Goal: Task Accomplishment & Management: Manage account settings

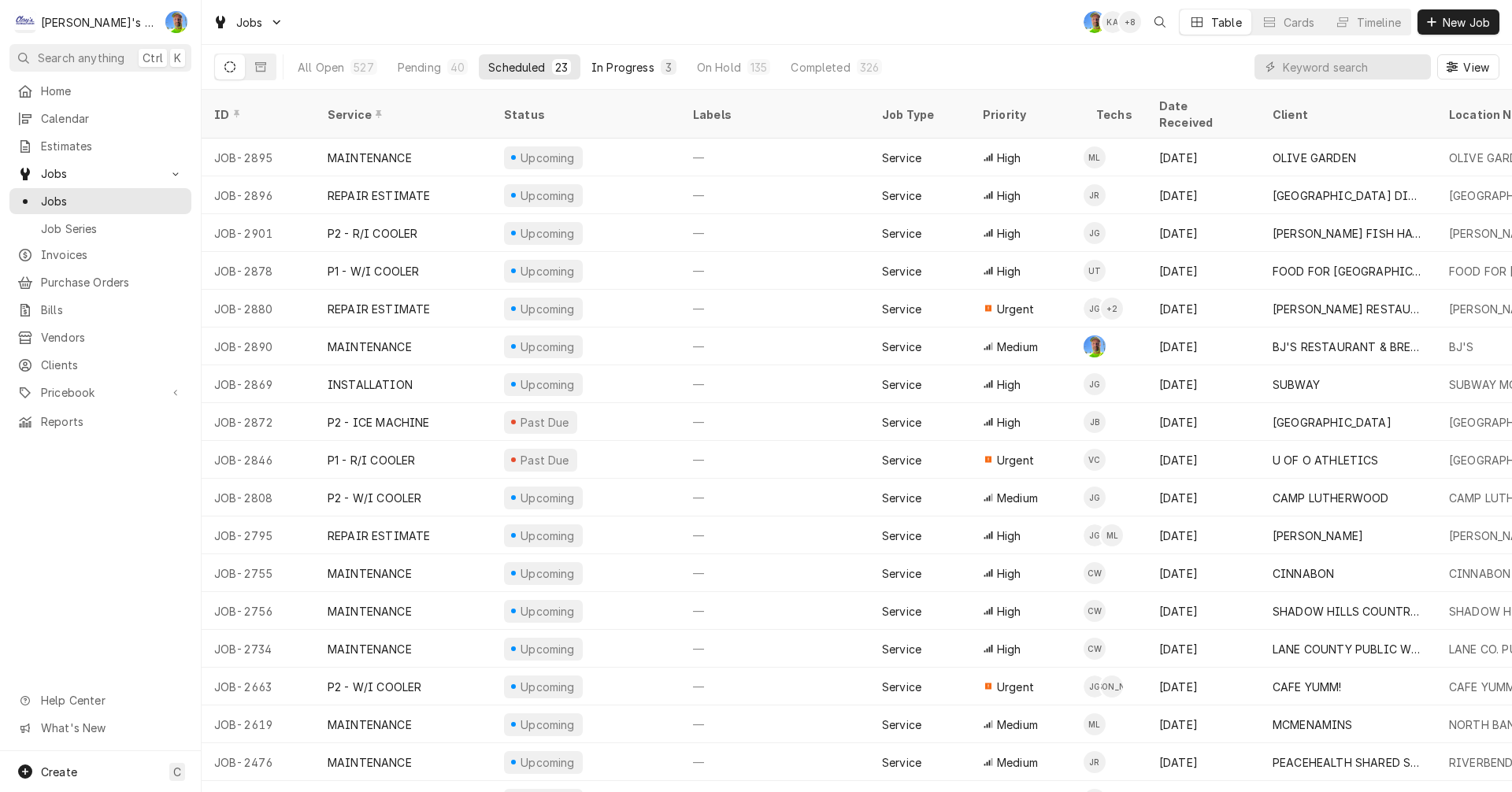
click at [619, 66] on div "In Progress" at bounding box center [623, 67] width 63 height 16
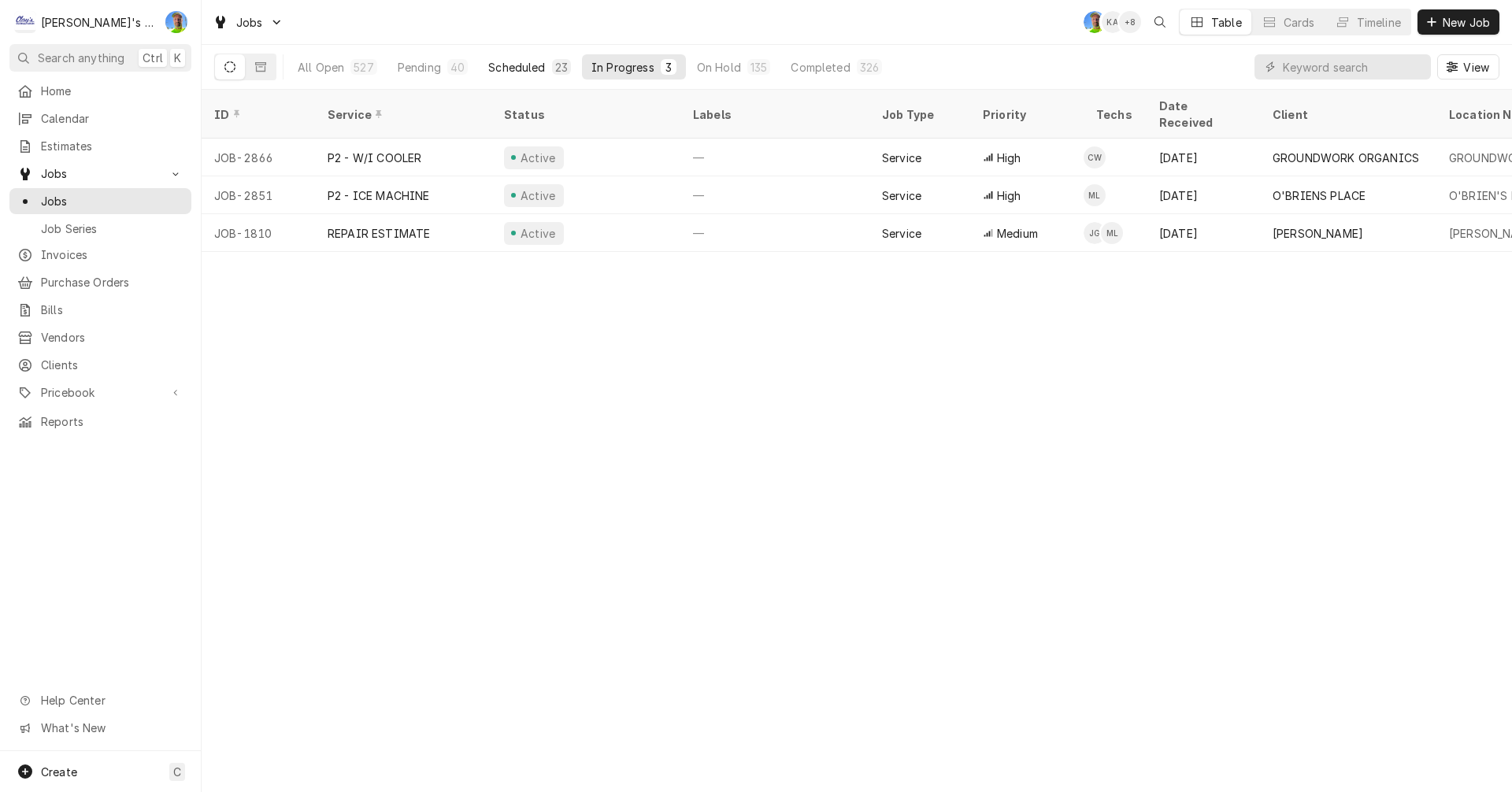
click at [508, 63] on div "Scheduled" at bounding box center [516, 67] width 57 height 16
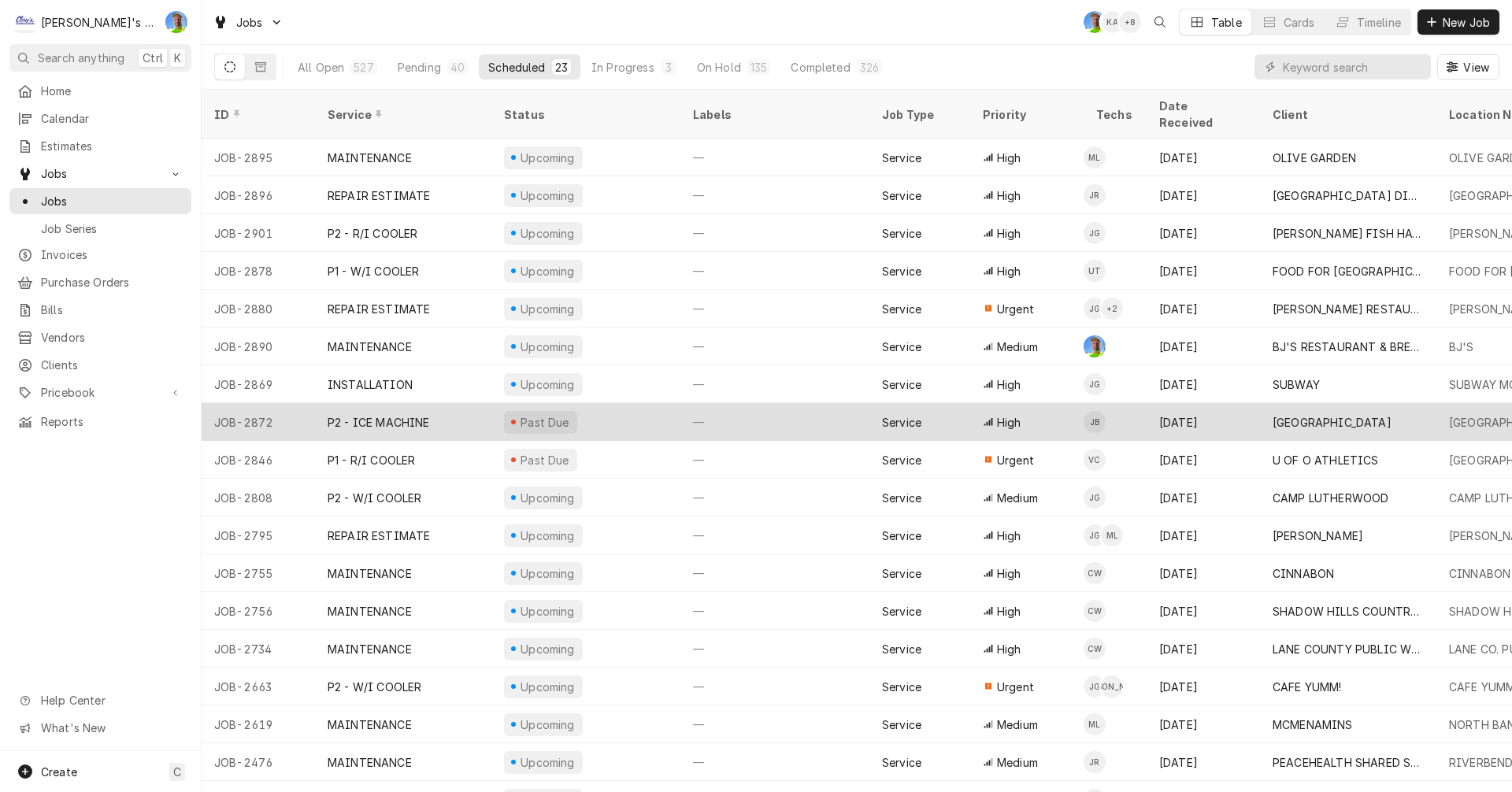
click at [641, 403] on div "Past Due" at bounding box center [585, 421] width 189 height 38
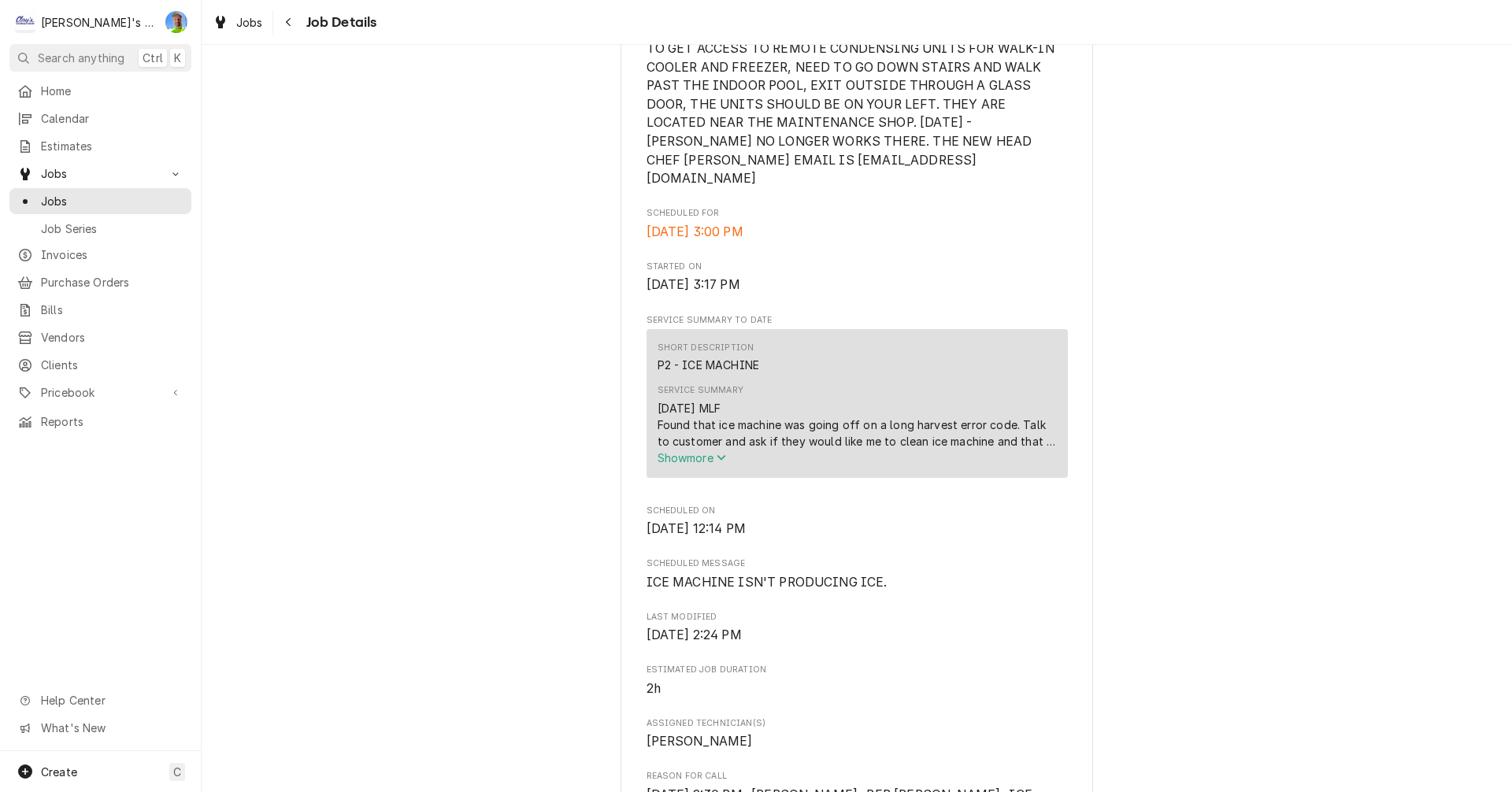
scroll to position [551, 0]
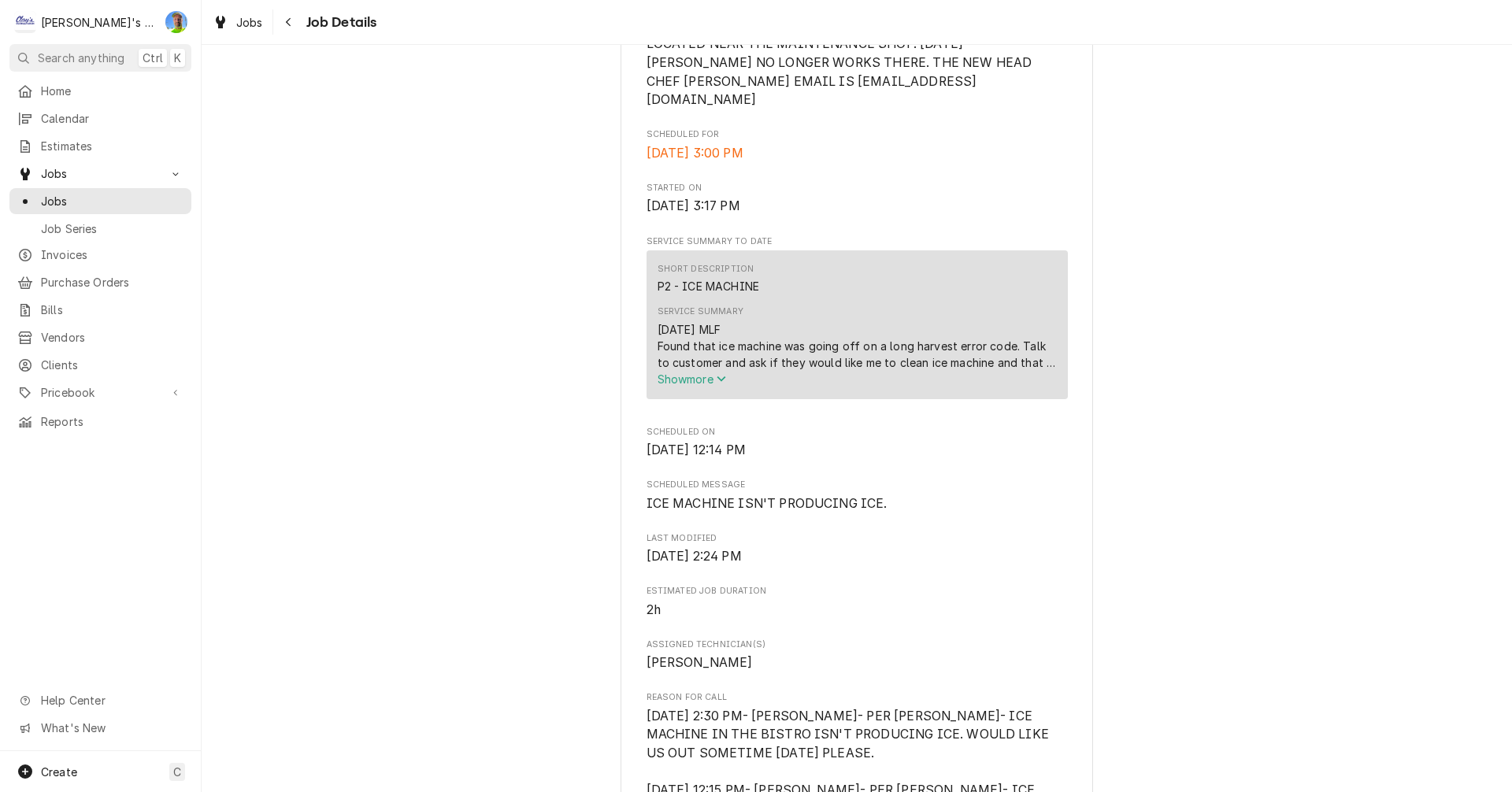
click at [681, 382] on span "Show more" at bounding box center [692, 379] width 70 height 14
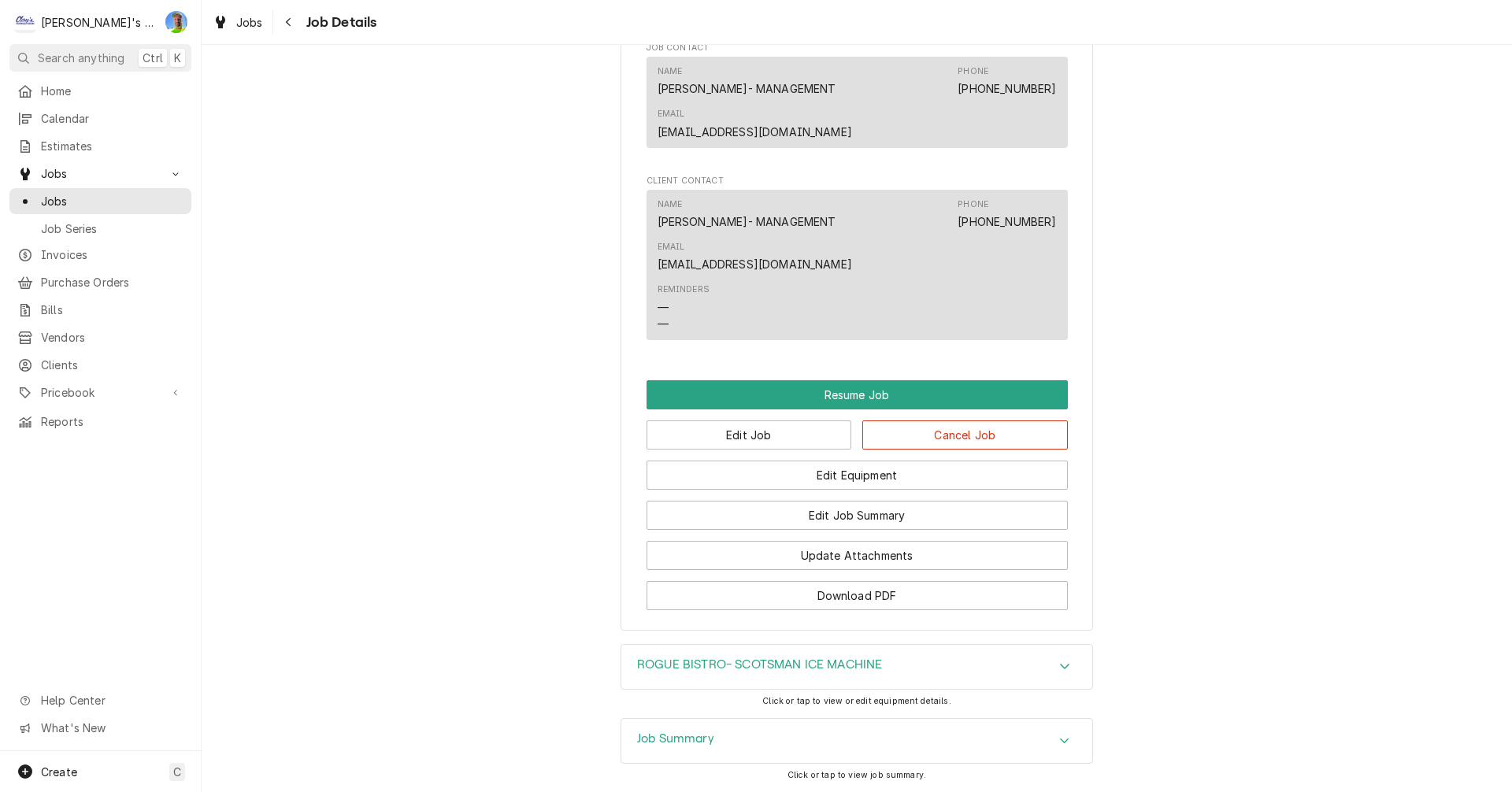
scroll to position [1728, 0]
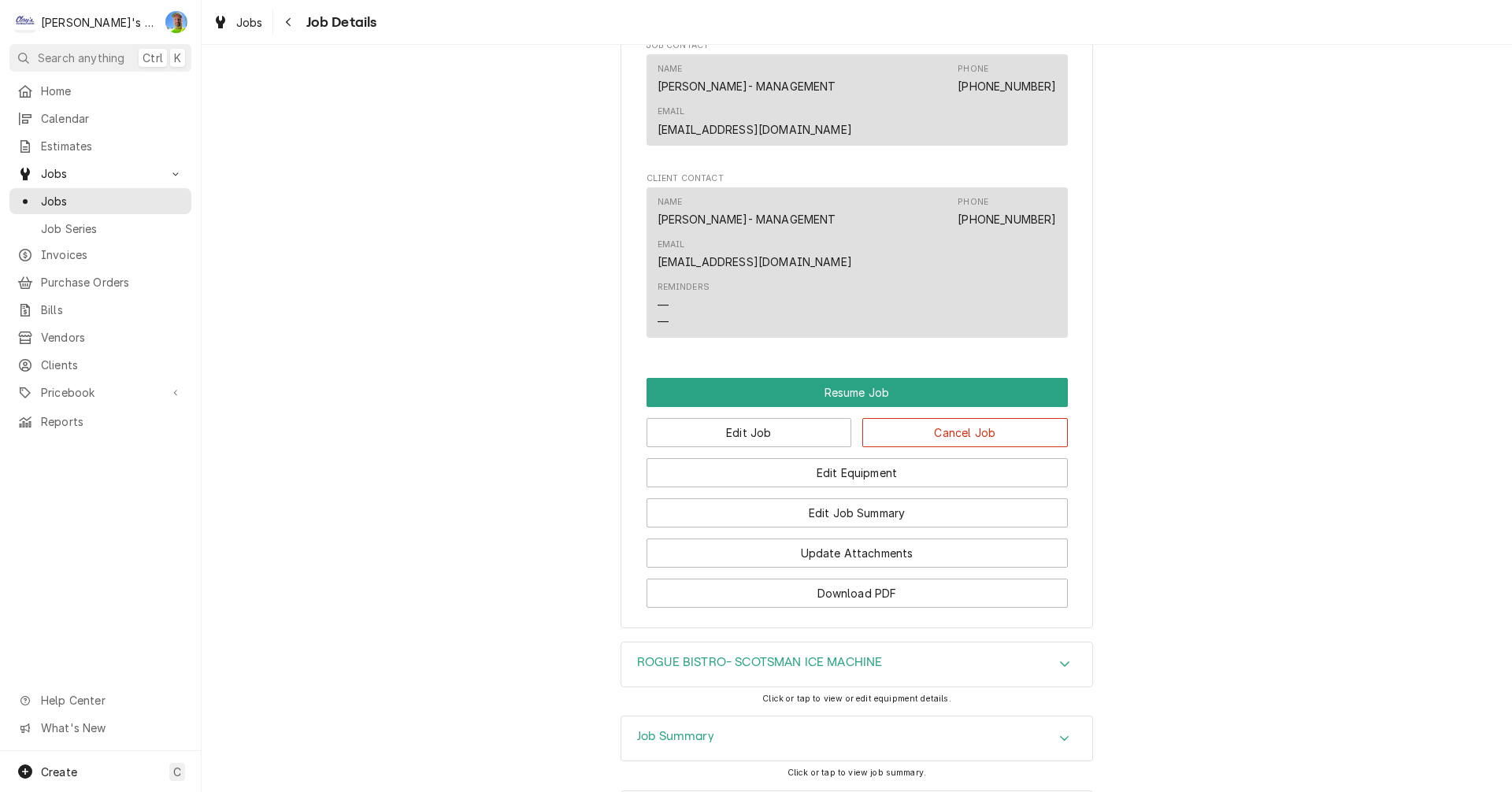
click at [630, 642] on div "ROGUE BISTRO- SCOTSMAN ICE MACHINE" at bounding box center [856, 664] width 471 height 44
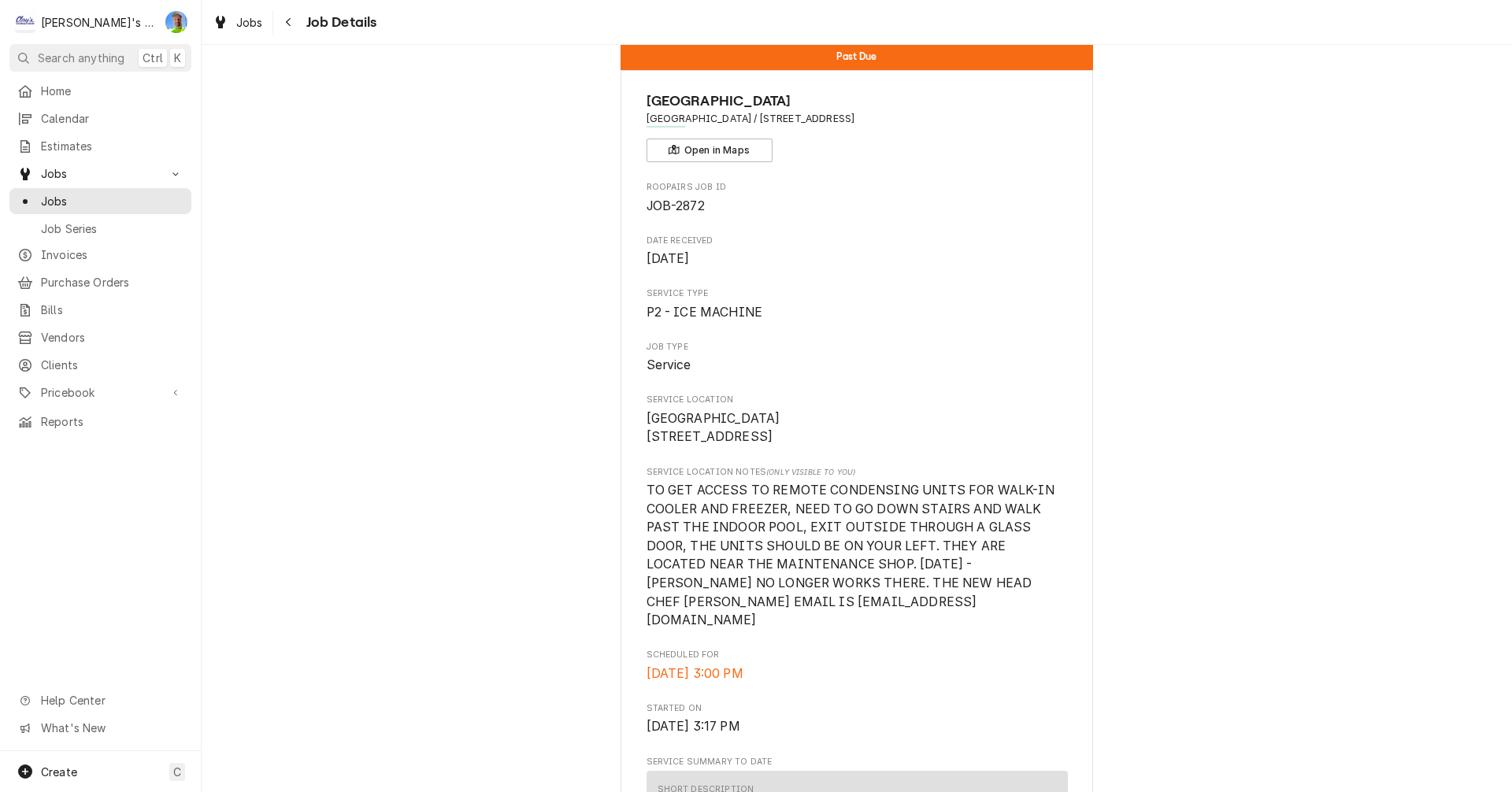
scroll to position [0, 0]
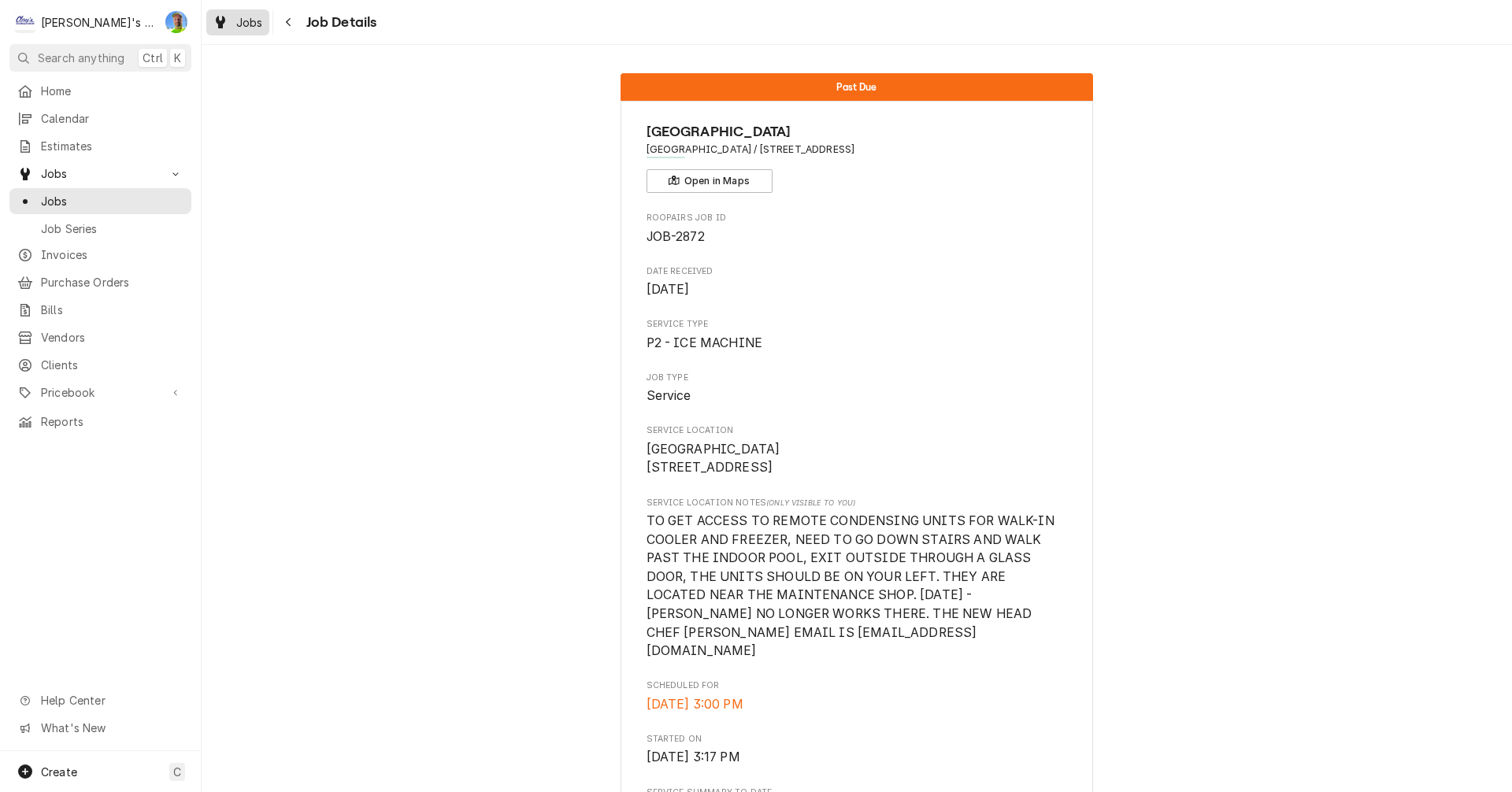
click at [243, 26] on span "Jobs" at bounding box center [249, 22] width 27 height 16
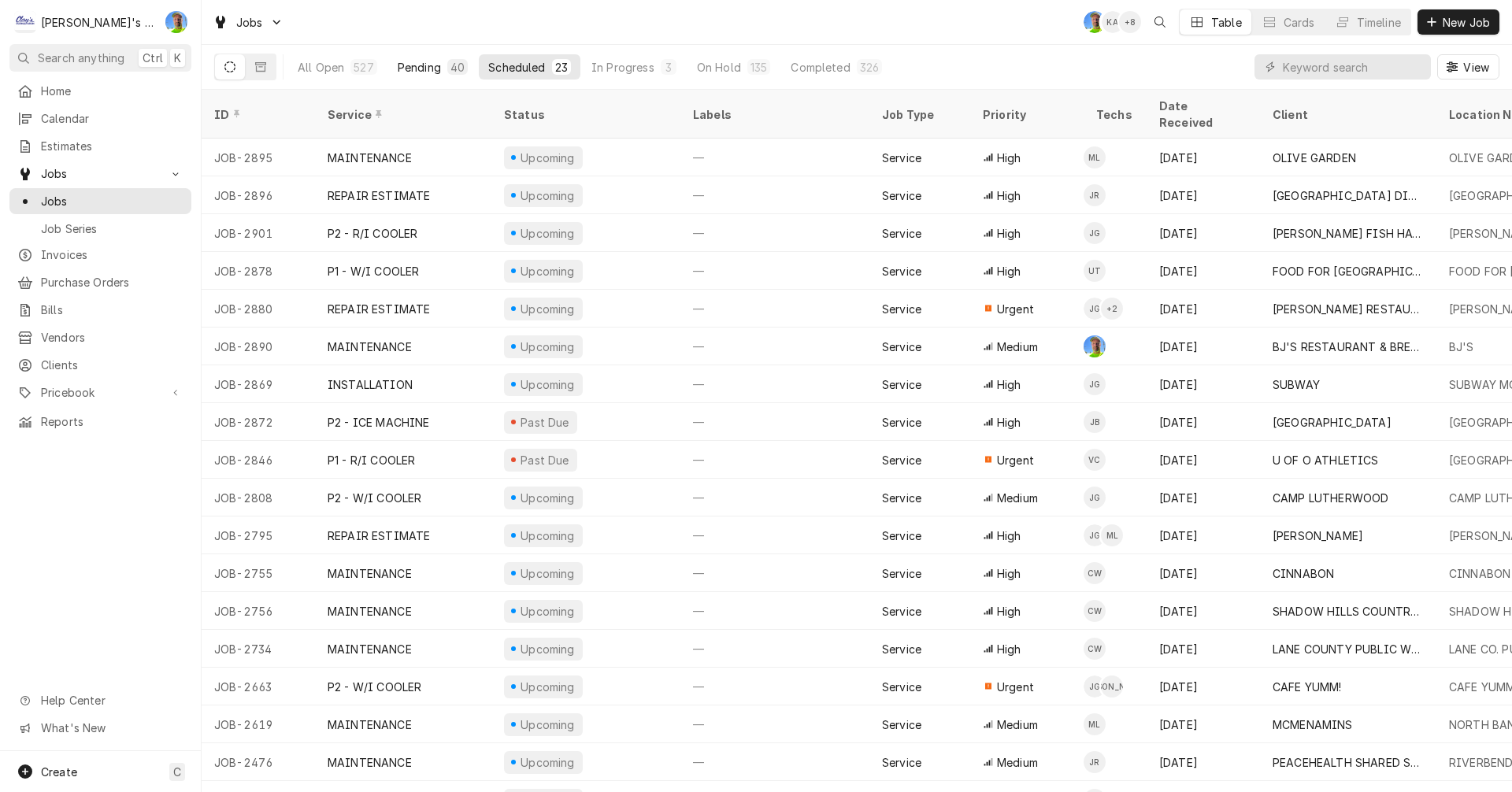
click at [398, 65] on div "Pending" at bounding box center [419, 67] width 43 height 16
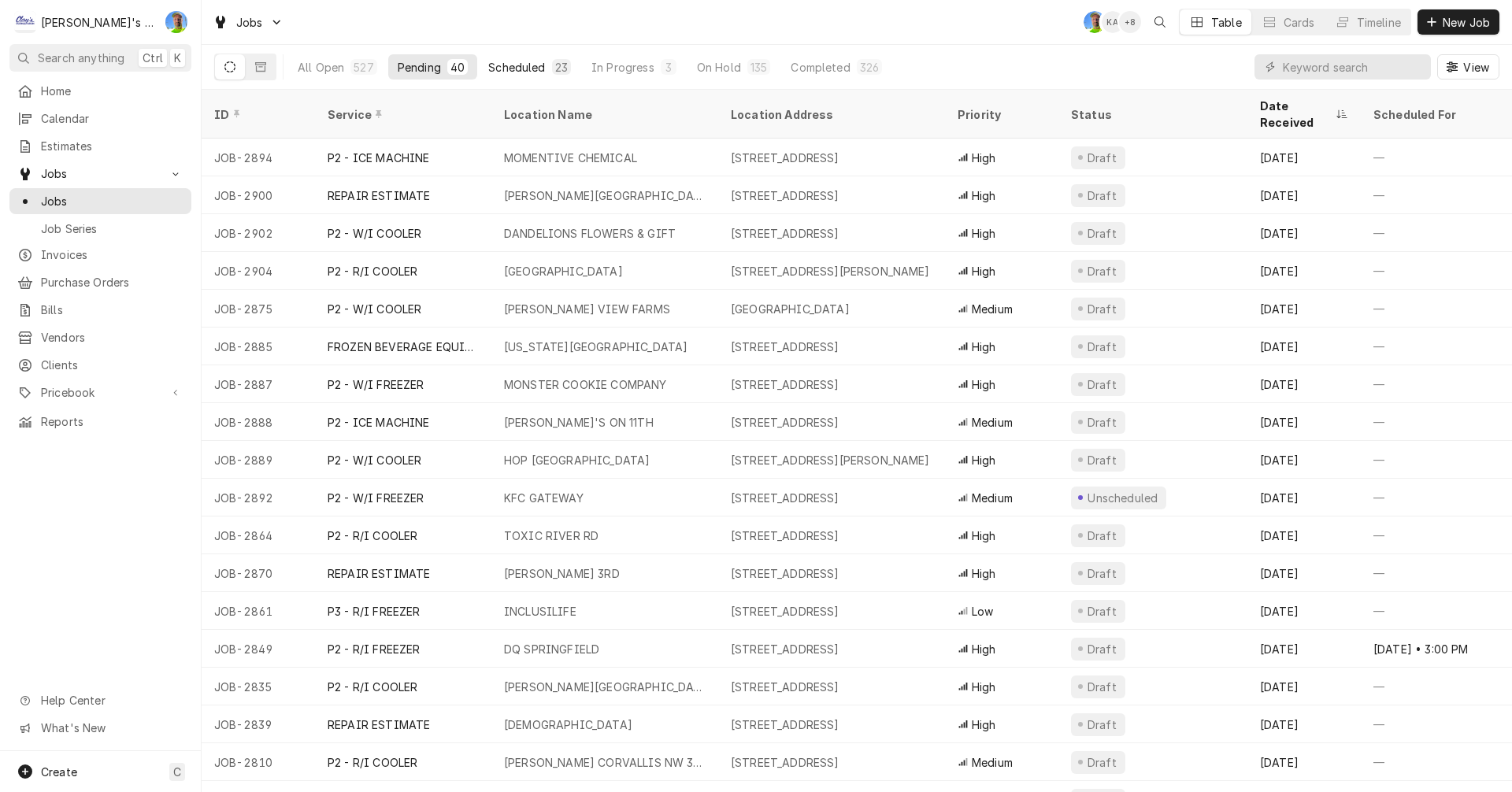
click at [502, 59] on div "Scheduled" at bounding box center [516, 67] width 57 height 16
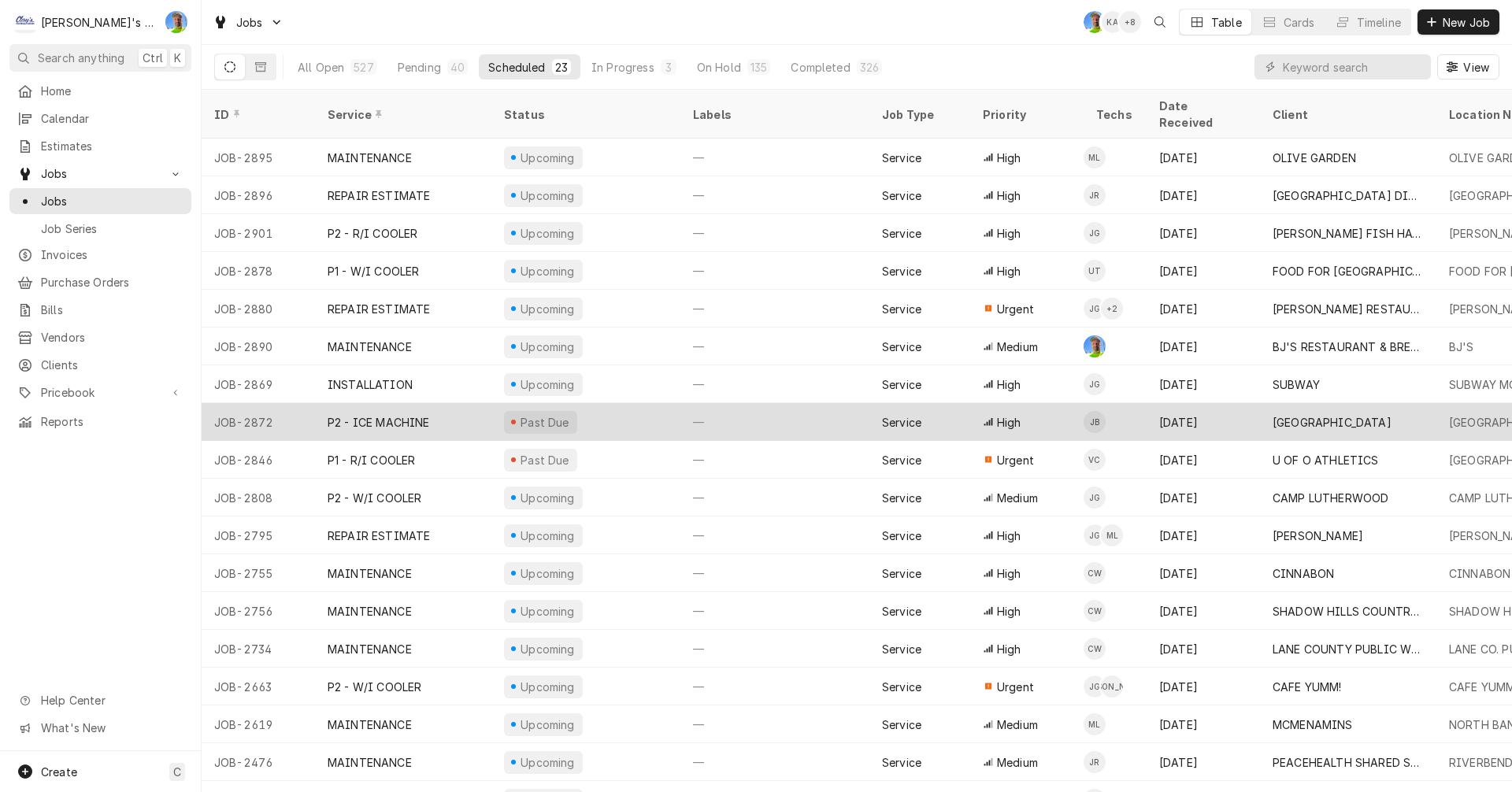
click at [820, 403] on div "—" at bounding box center [775, 421] width 189 height 38
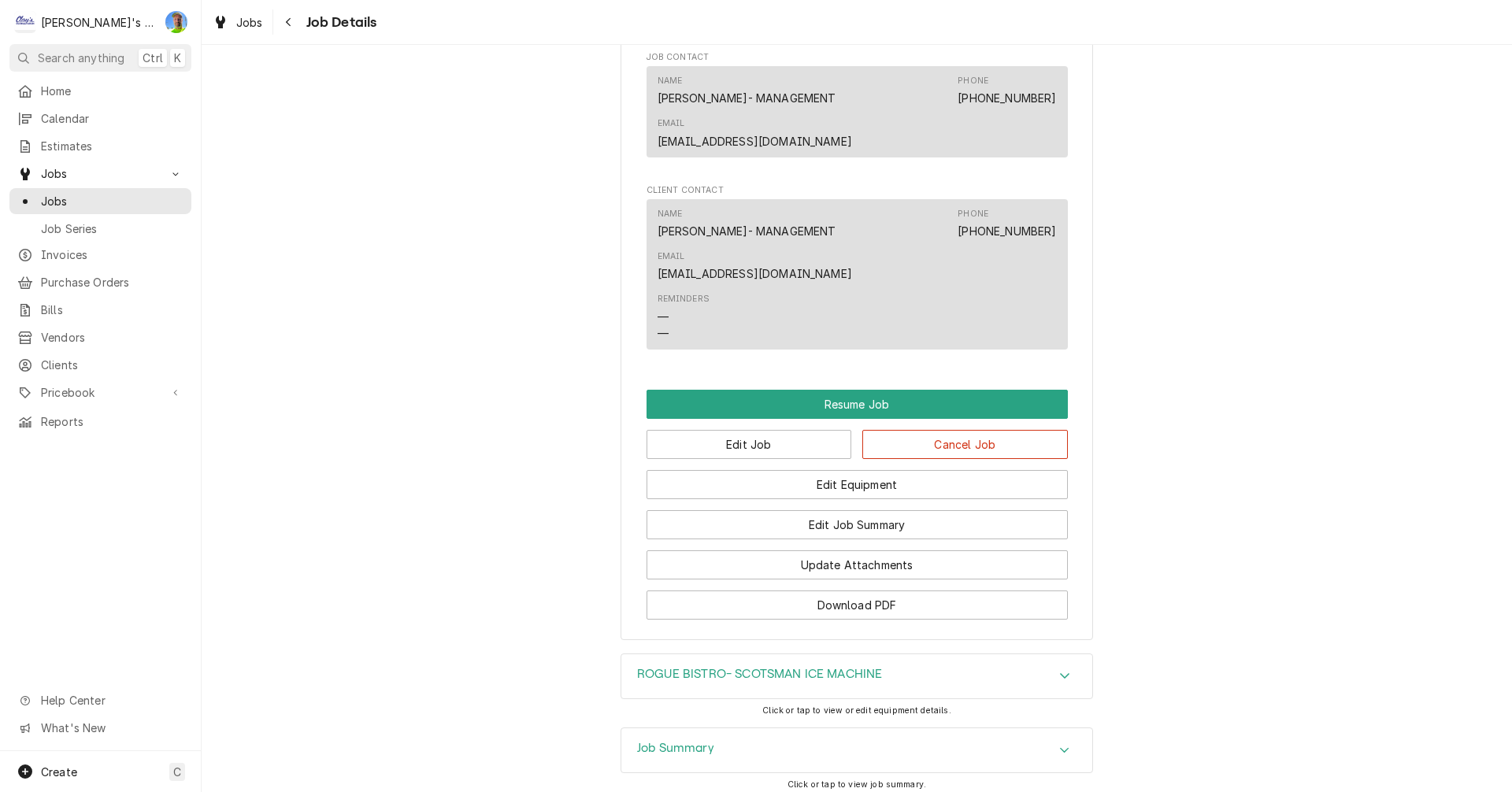
scroll to position [1662, 0]
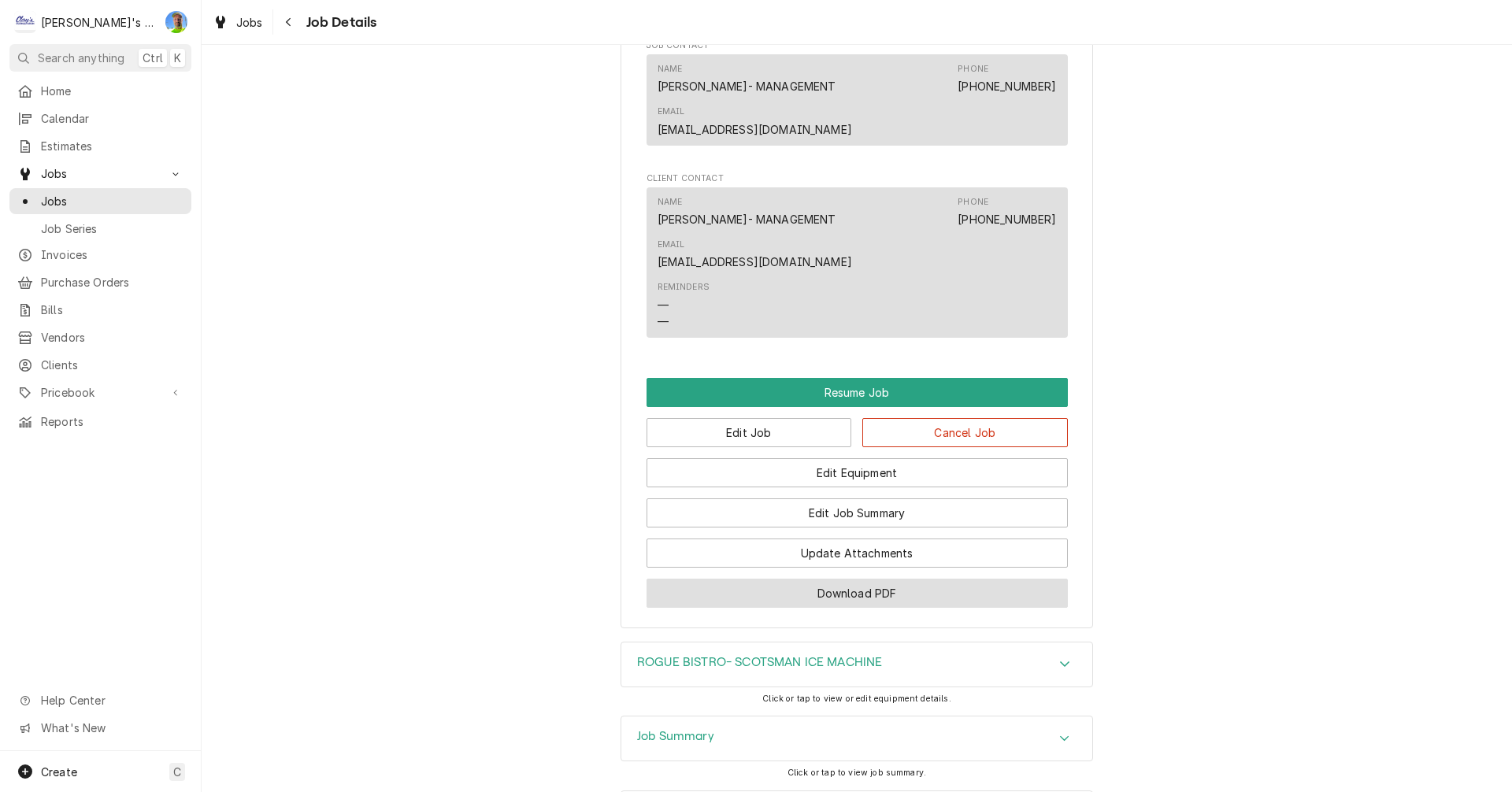
click at [899, 578] on button "Download PDF" at bounding box center [857, 593] width 422 height 29
click at [238, 11] on link "Jobs" at bounding box center [238, 22] width 63 height 26
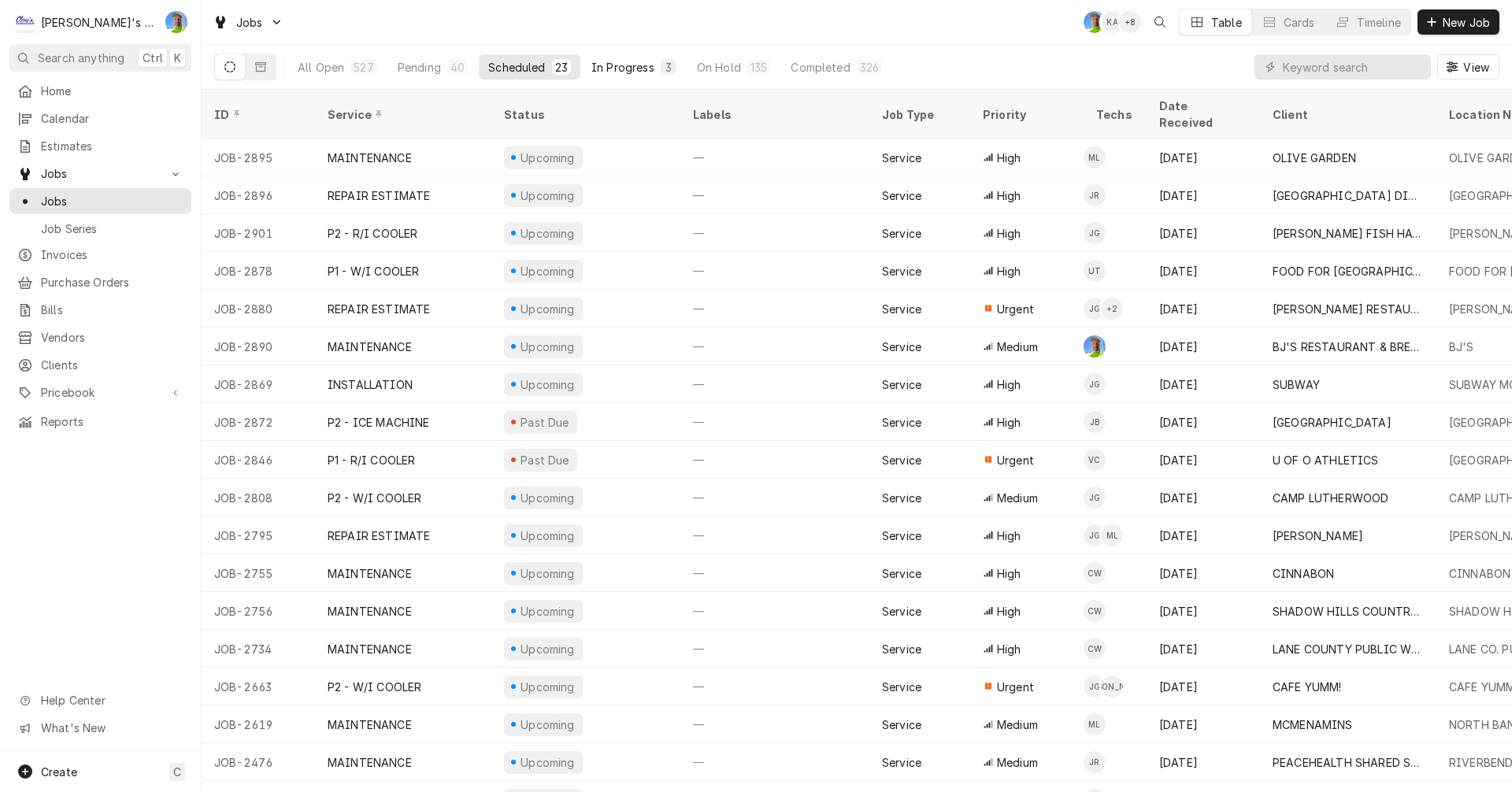
click at [599, 66] on div "In Progress" at bounding box center [623, 67] width 63 height 16
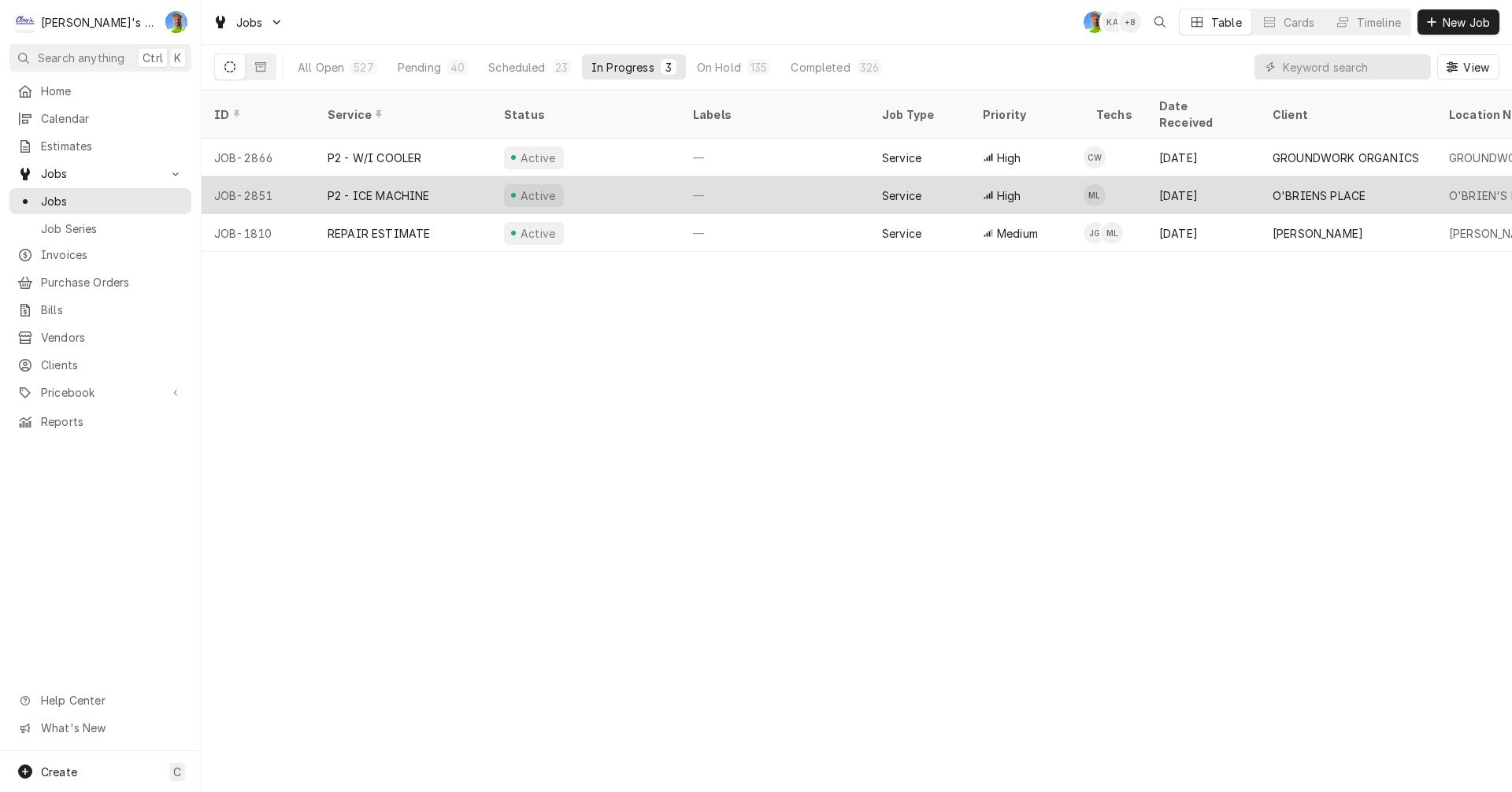
click at [636, 180] on div "Active" at bounding box center [585, 195] width 189 height 38
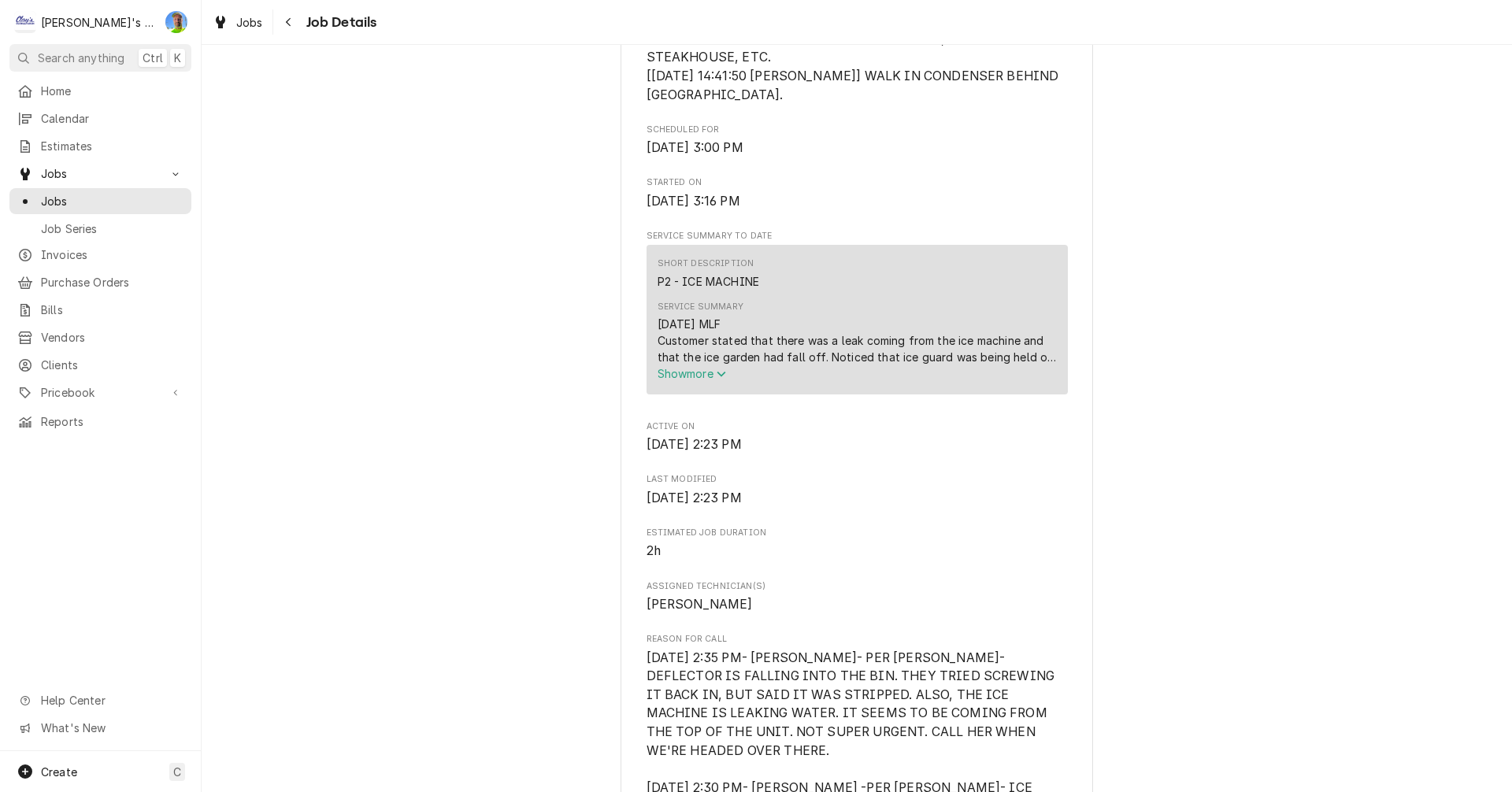
scroll to position [551, 0]
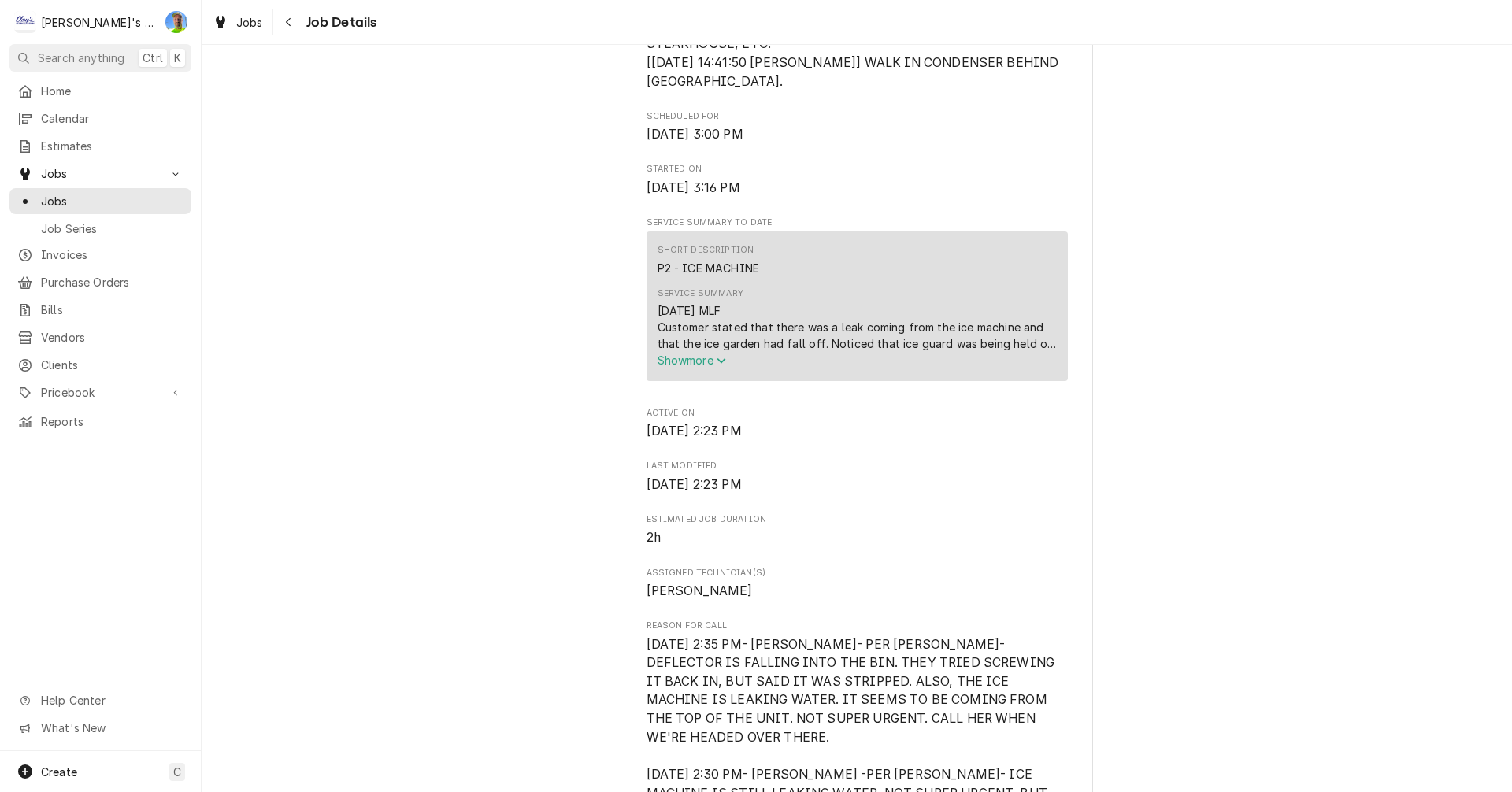
click at [693, 366] on span "Show more" at bounding box center [692, 360] width 70 height 14
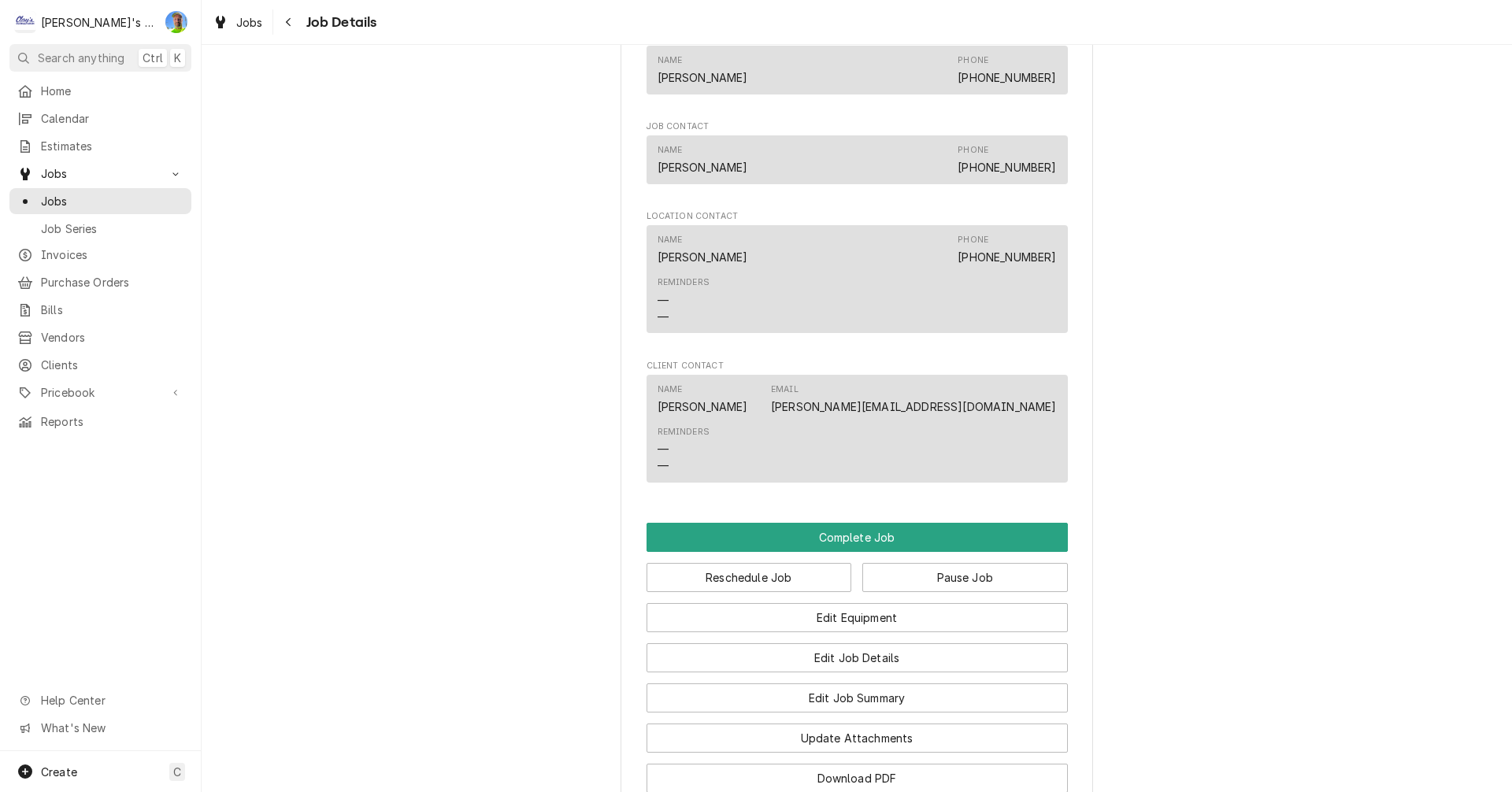
scroll to position [1967, 0]
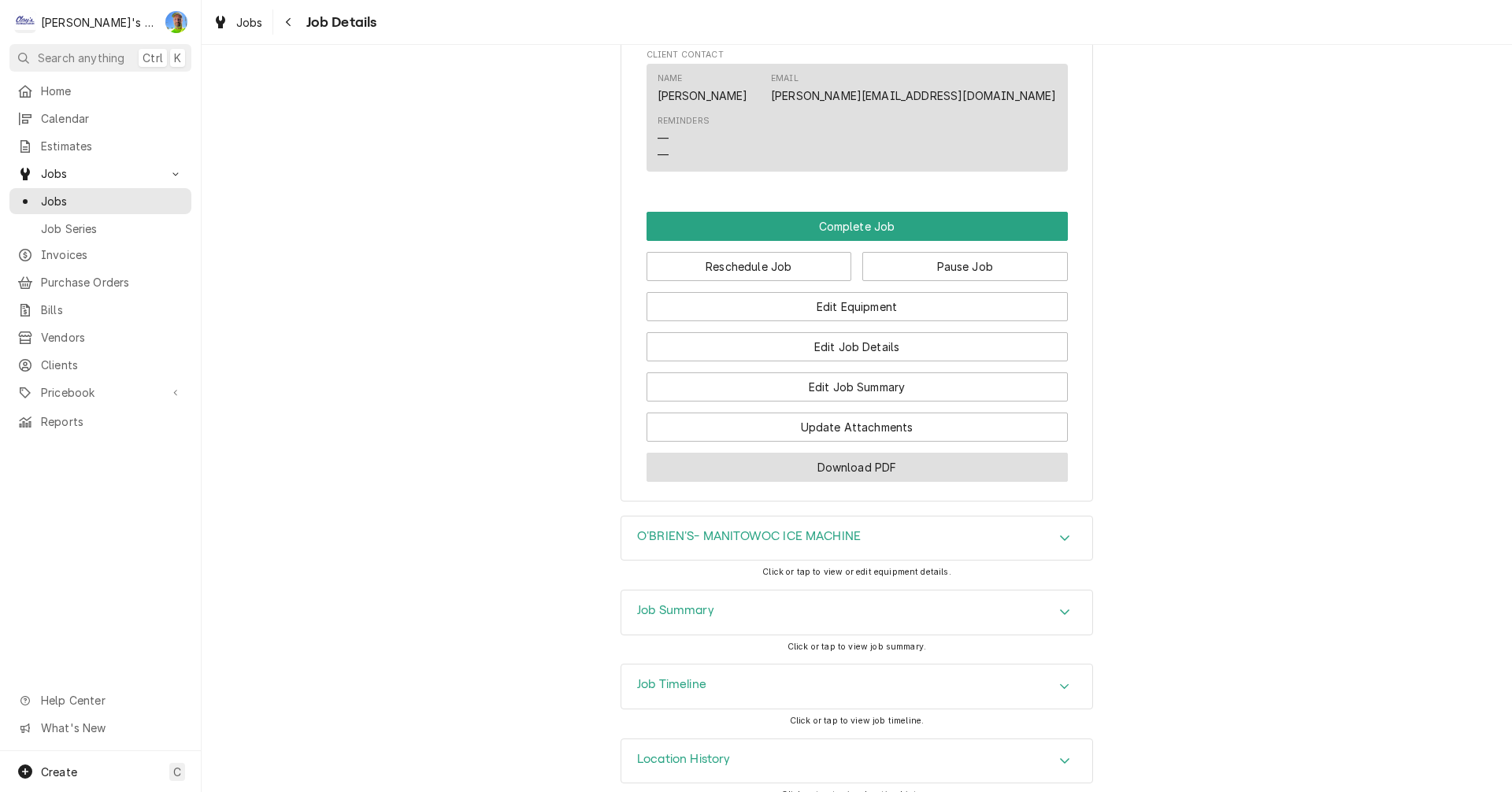
click at [857, 453] on button "Download PDF" at bounding box center [857, 467] width 422 height 29
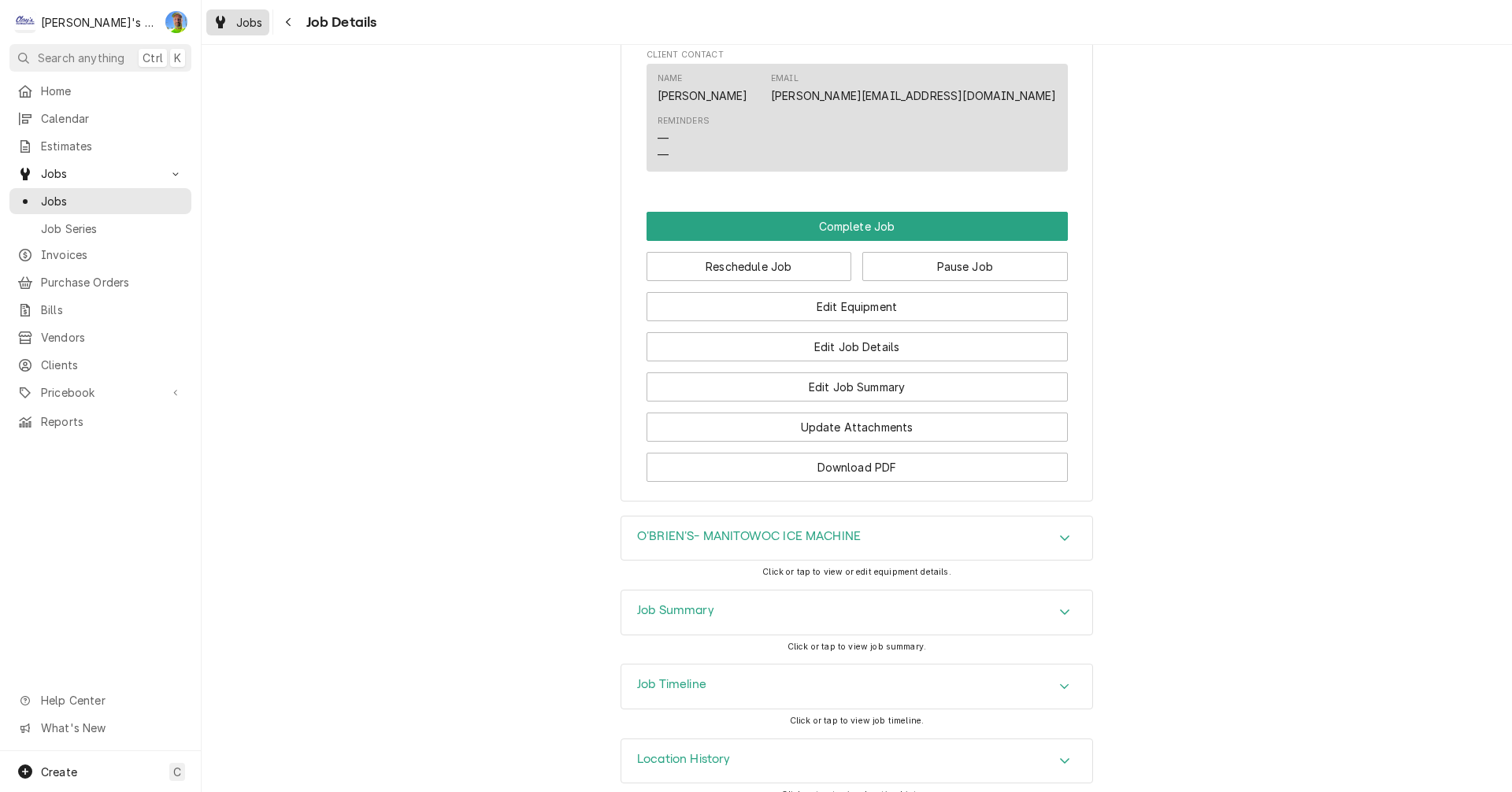
click at [238, 21] on span "Jobs" at bounding box center [249, 22] width 27 height 16
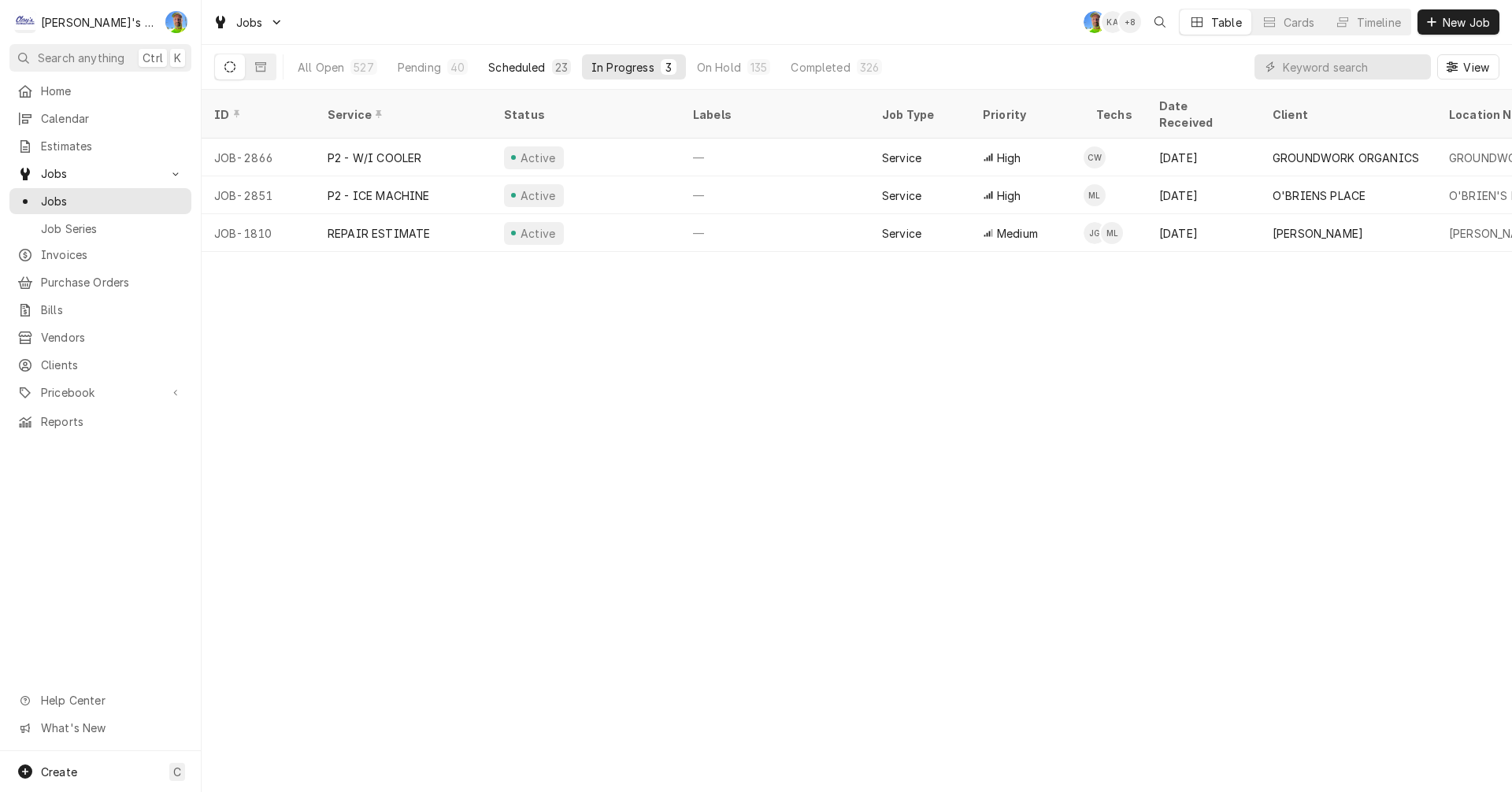
click at [523, 66] on div "Scheduled" at bounding box center [516, 67] width 57 height 16
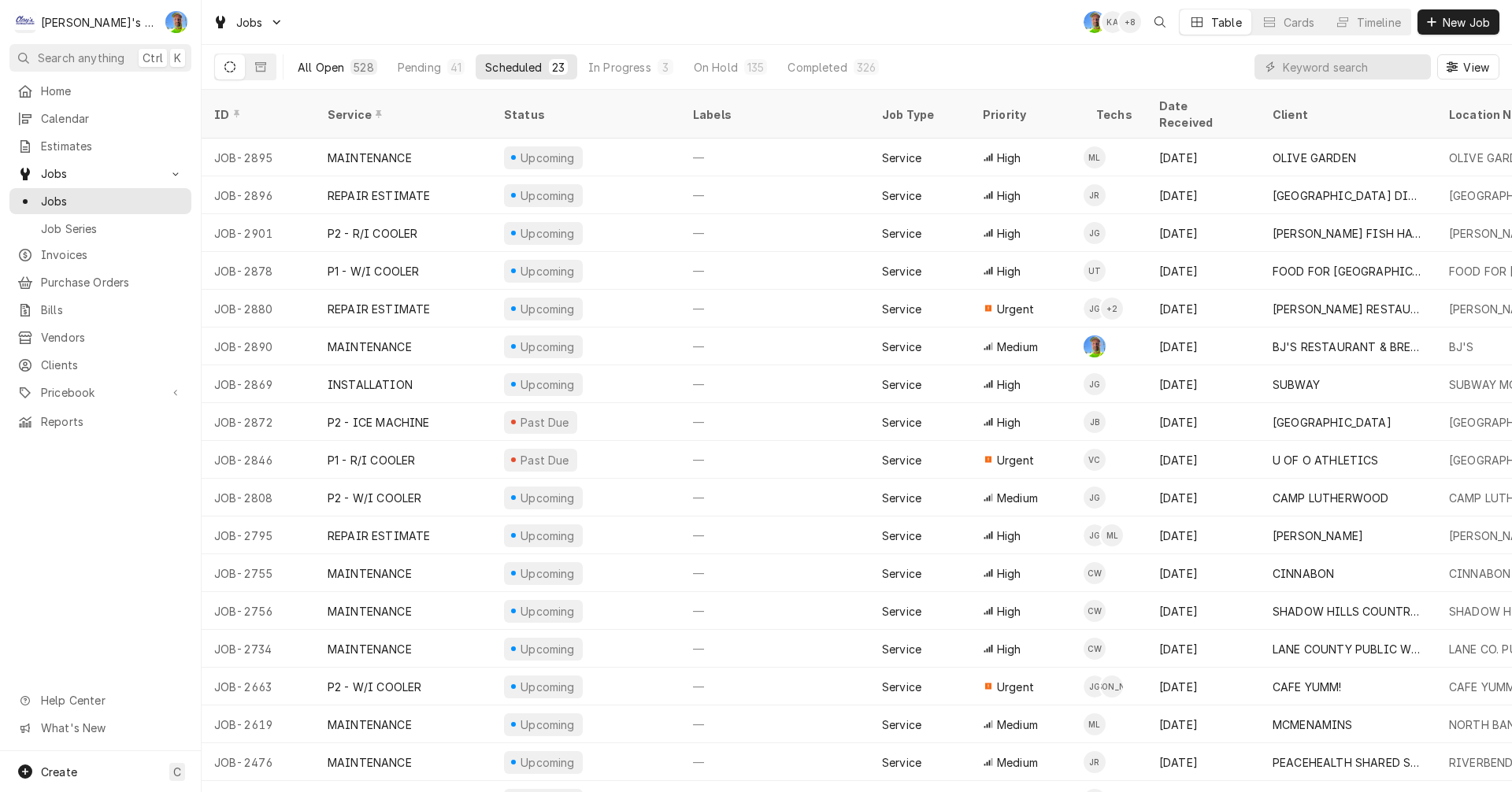
click at [322, 63] on div "All Open" at bounding box center [321, 67] width 47 height 16
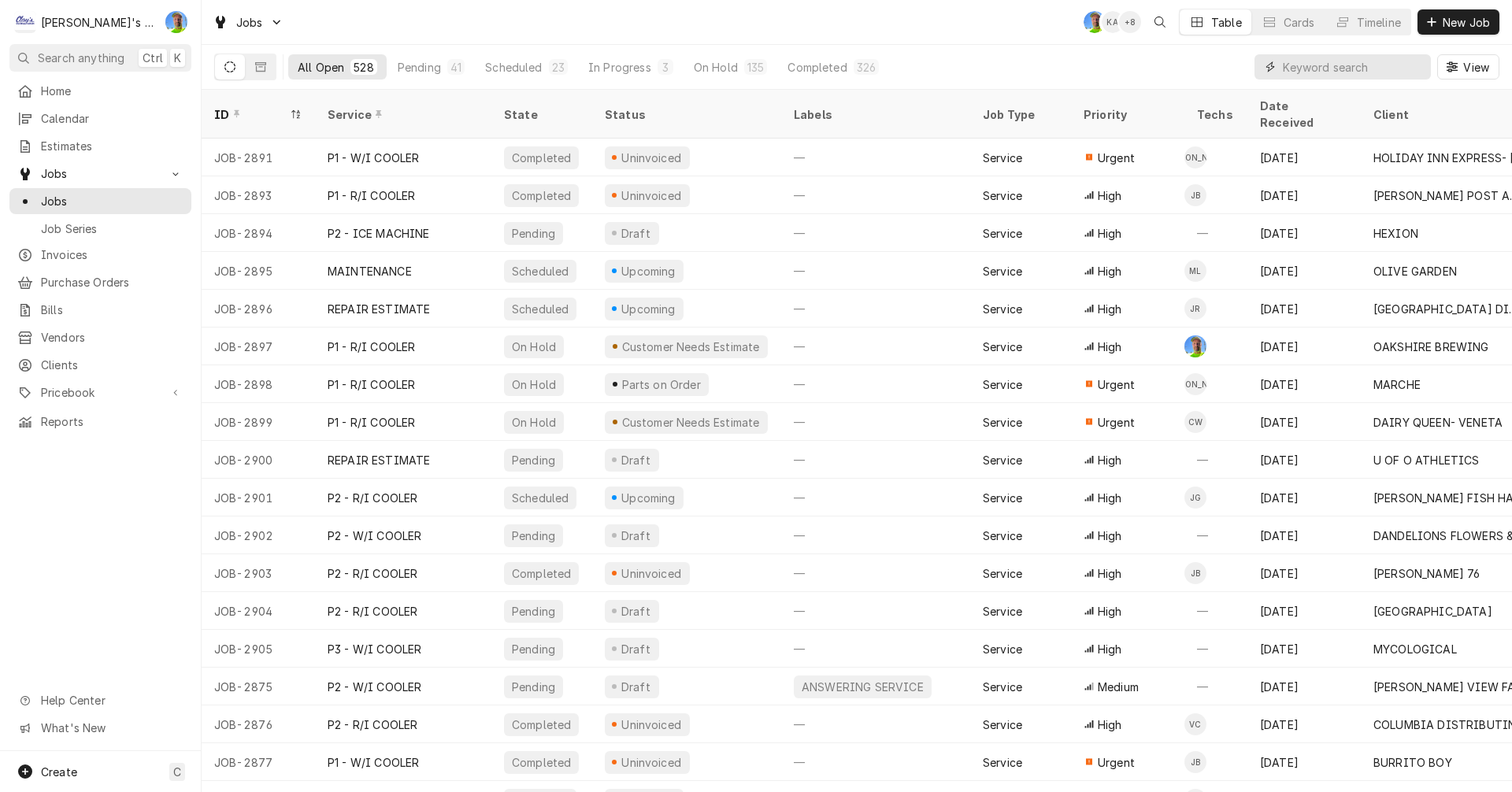
click at [1298, 69] on input "Dynamic Content Wrapper" at bounding box center [1352, 67] width 140 height 25
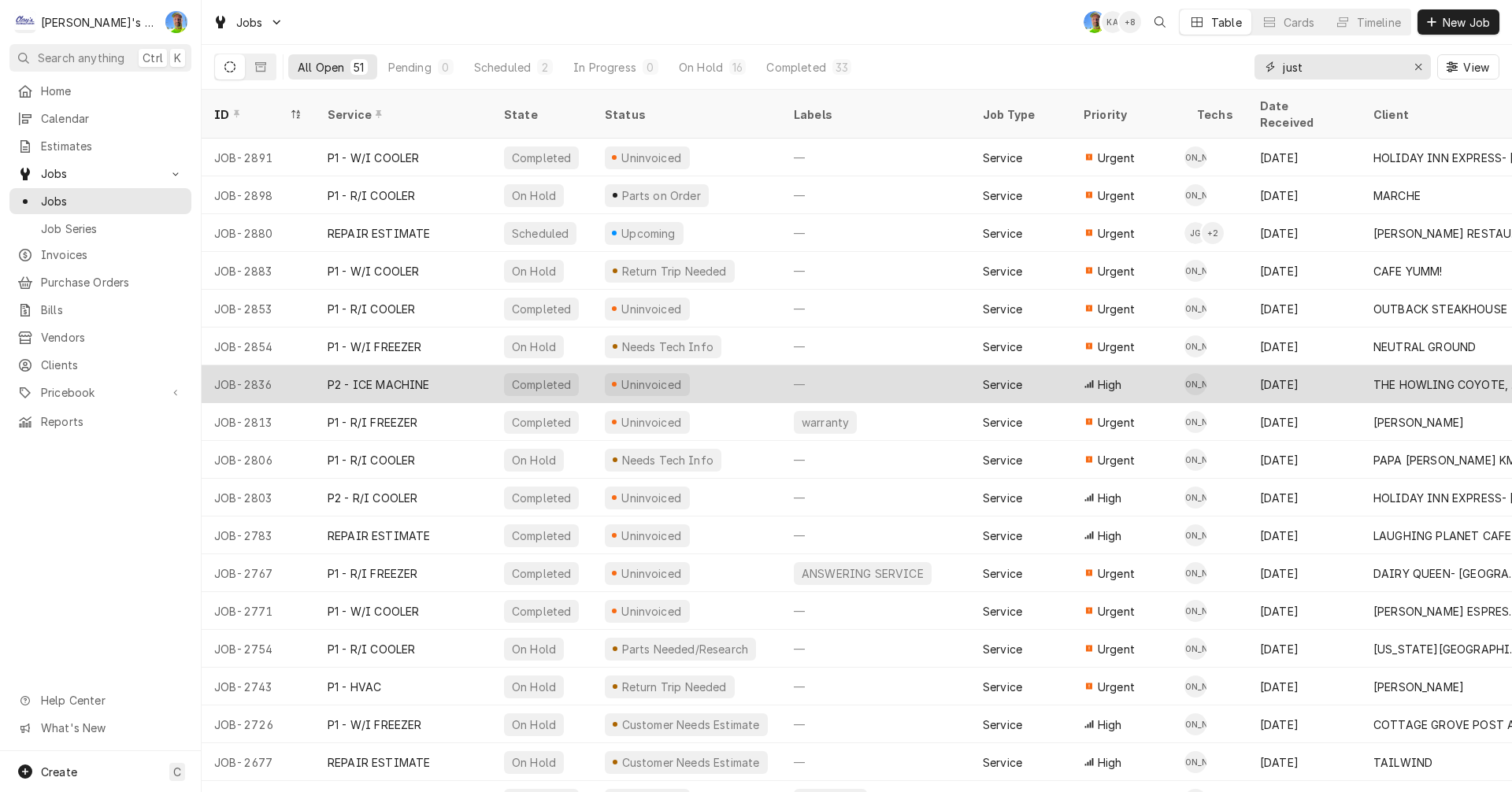
type input "just"
click at [1062, 369] on div "Service" at bounding box center [1020, 384] width 101 height 38
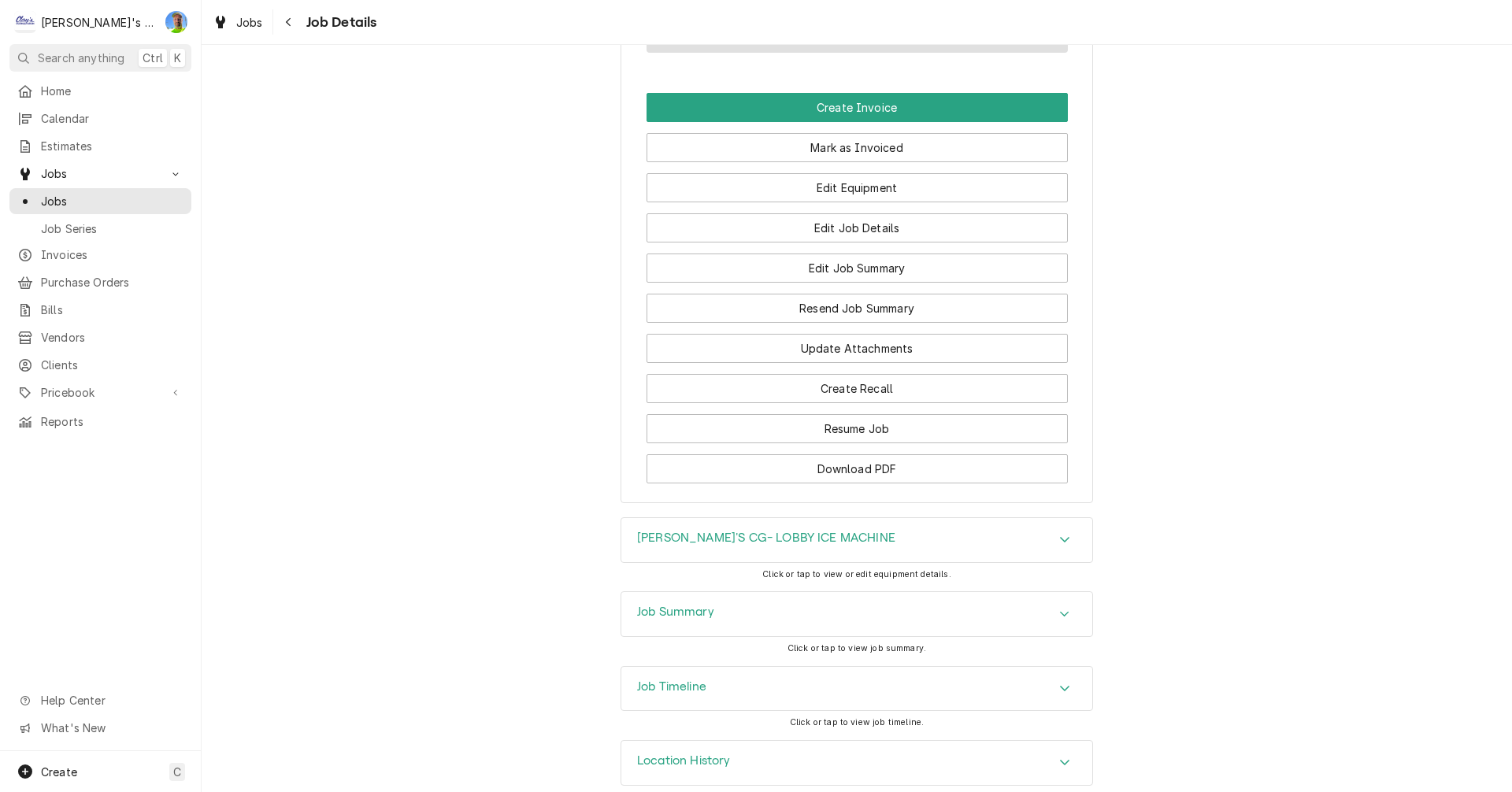
scroll to position [1411, 0]
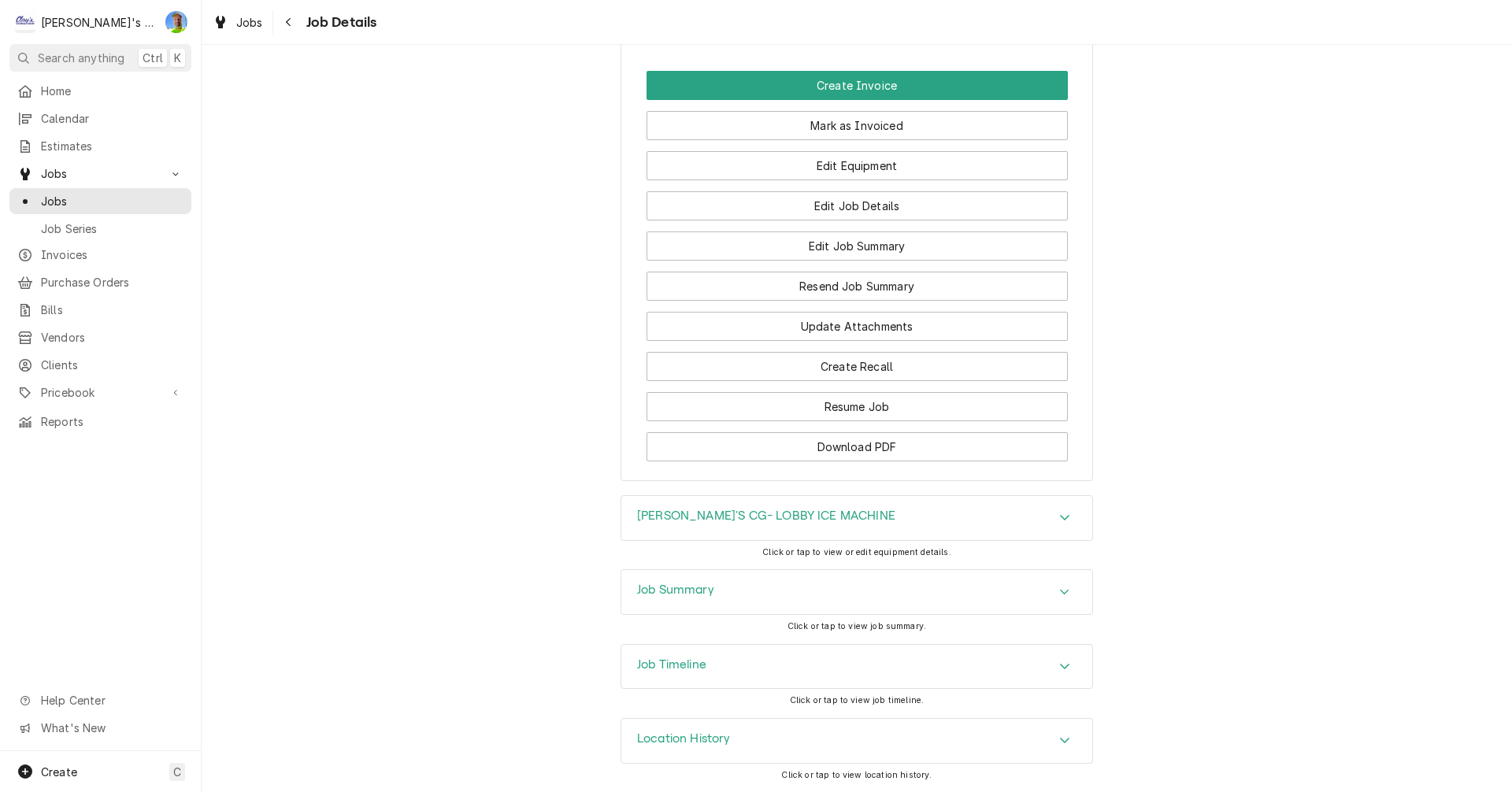
click at [1059, 586] on icon "Accordion Header" at bounding box center [1064, 591] width 11 height 13
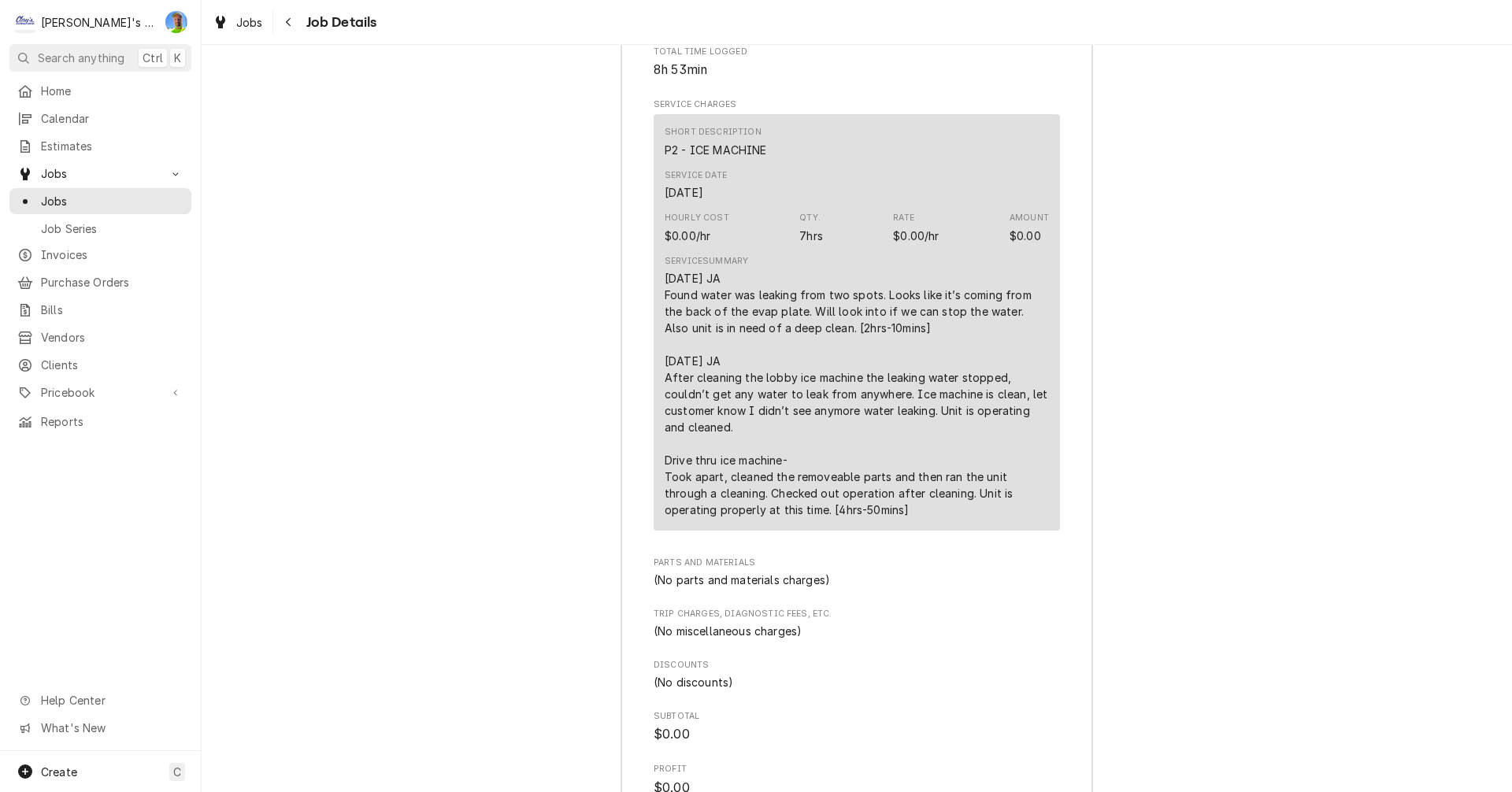
scroll to position [2181, 0]
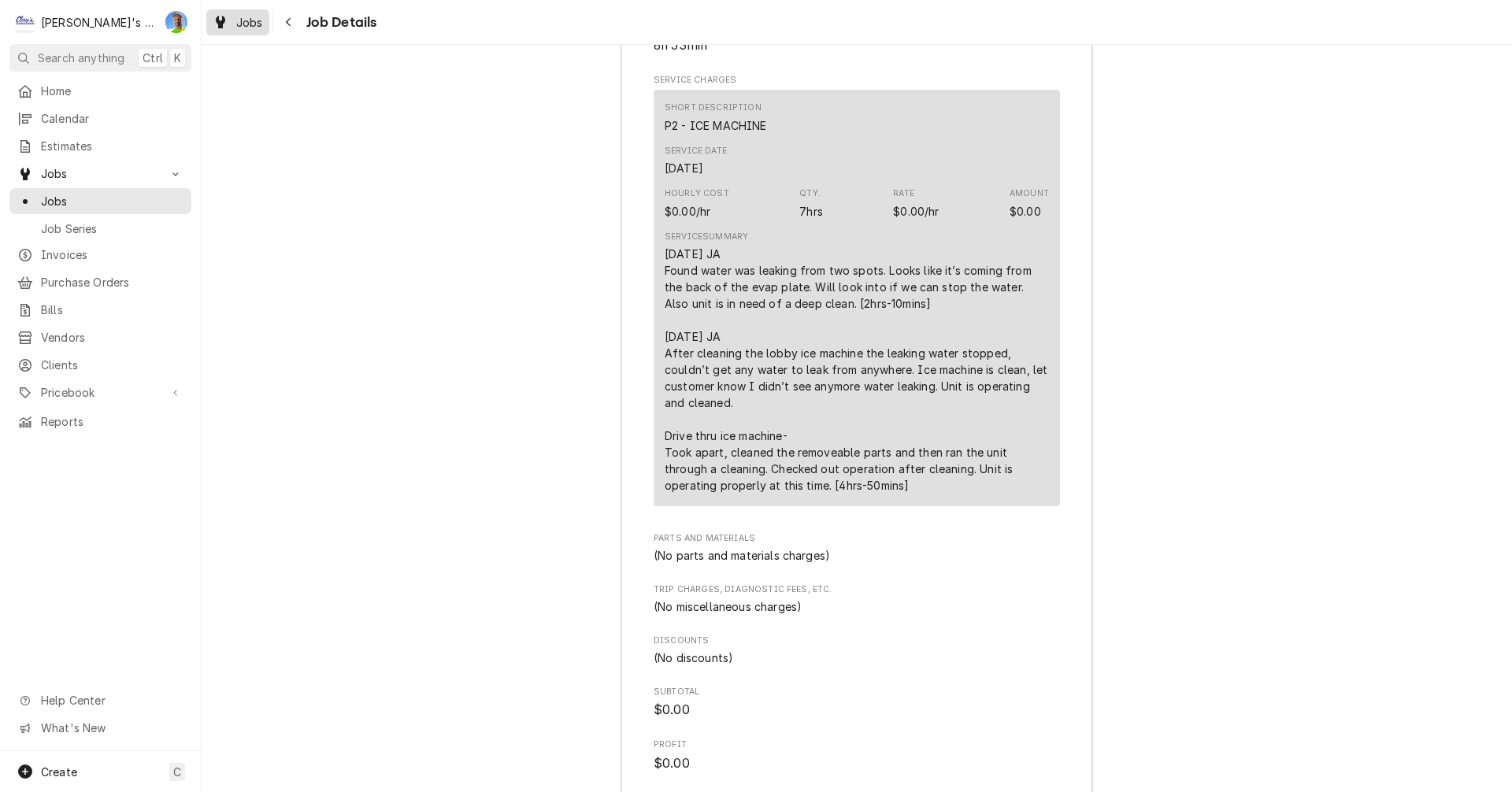
click at [232, 25] on div "Jobs" at bounding box center [238, 22] width 57 height 20
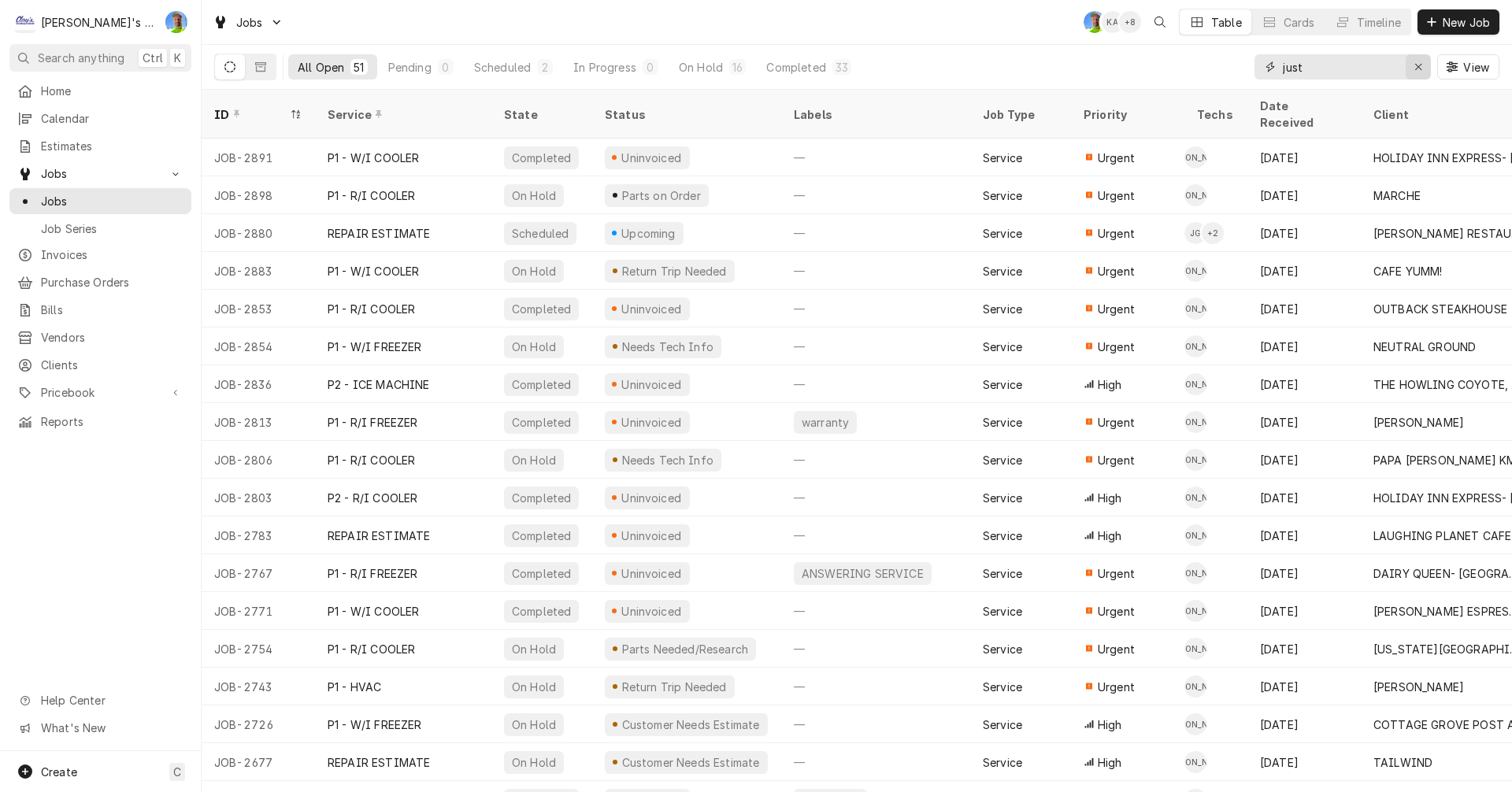
click at [1418, 67] on icon "Erase input" at bounding box center [1418, 66] width 6 height 6
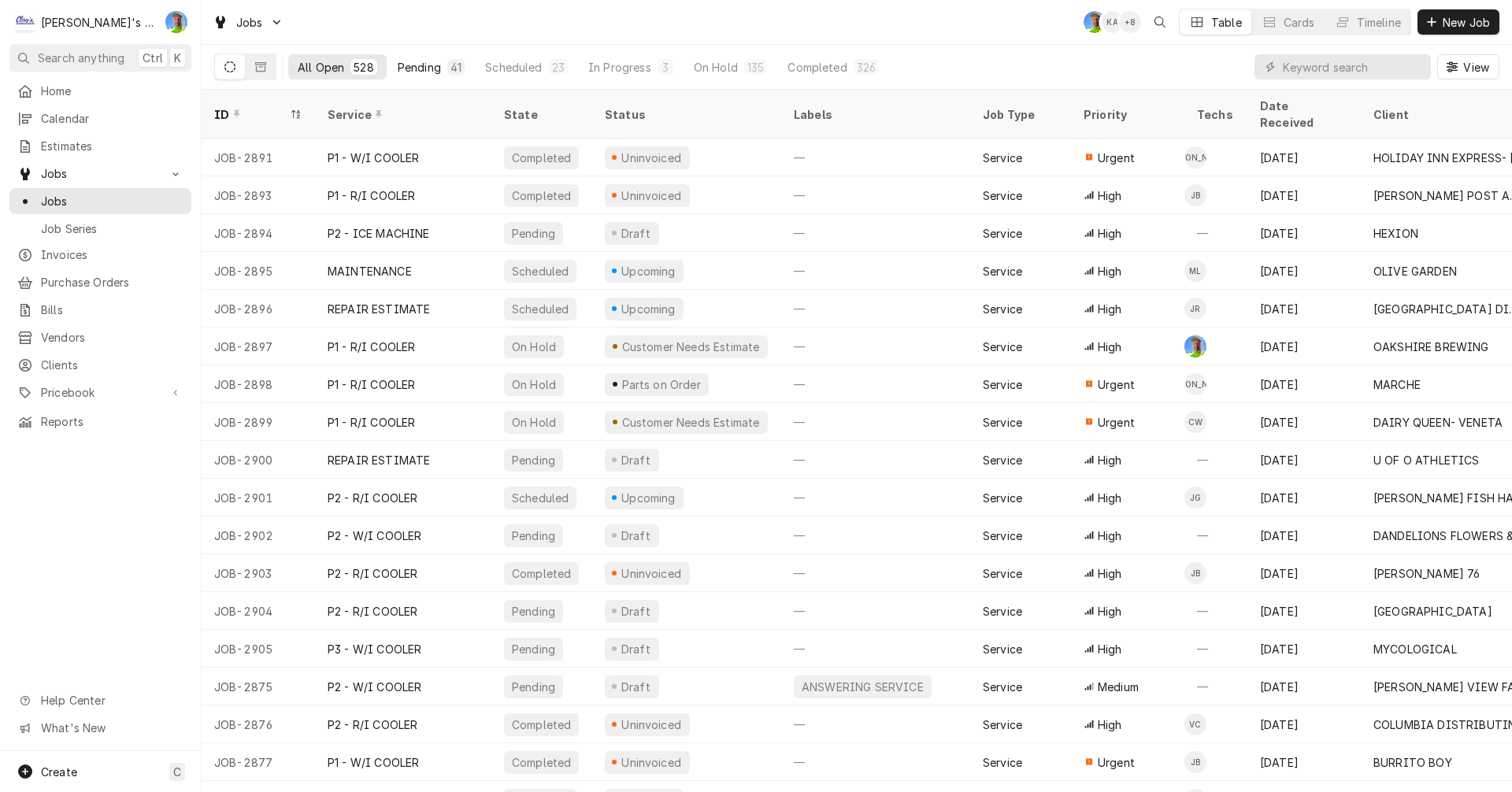
click at [421, 64] on div "Pending" at bounding box center [419, 67] width 43 height 16
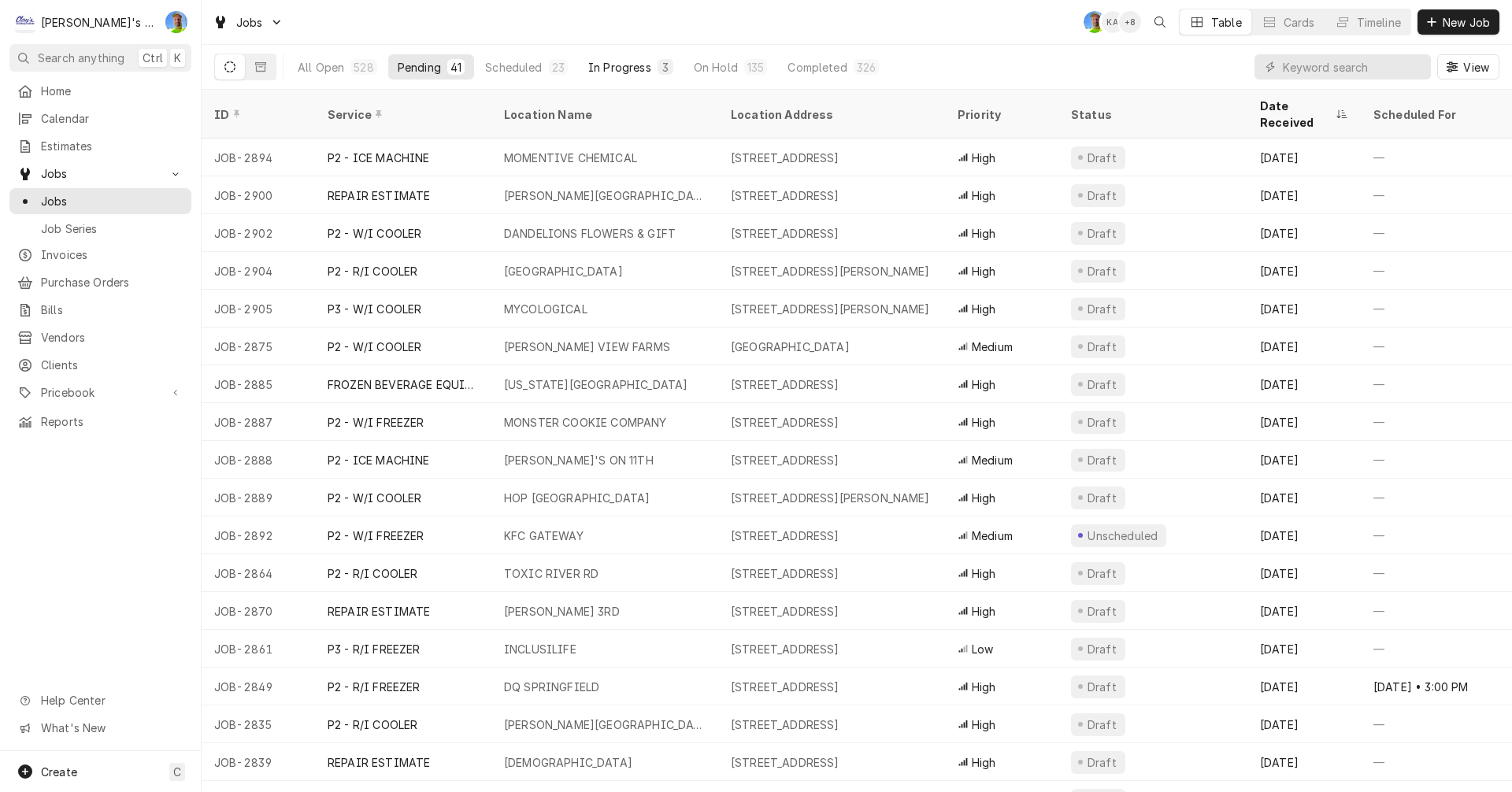
click at [613, 65] on div "In Progress" at bounding box center [619, 67] width 63 height 16
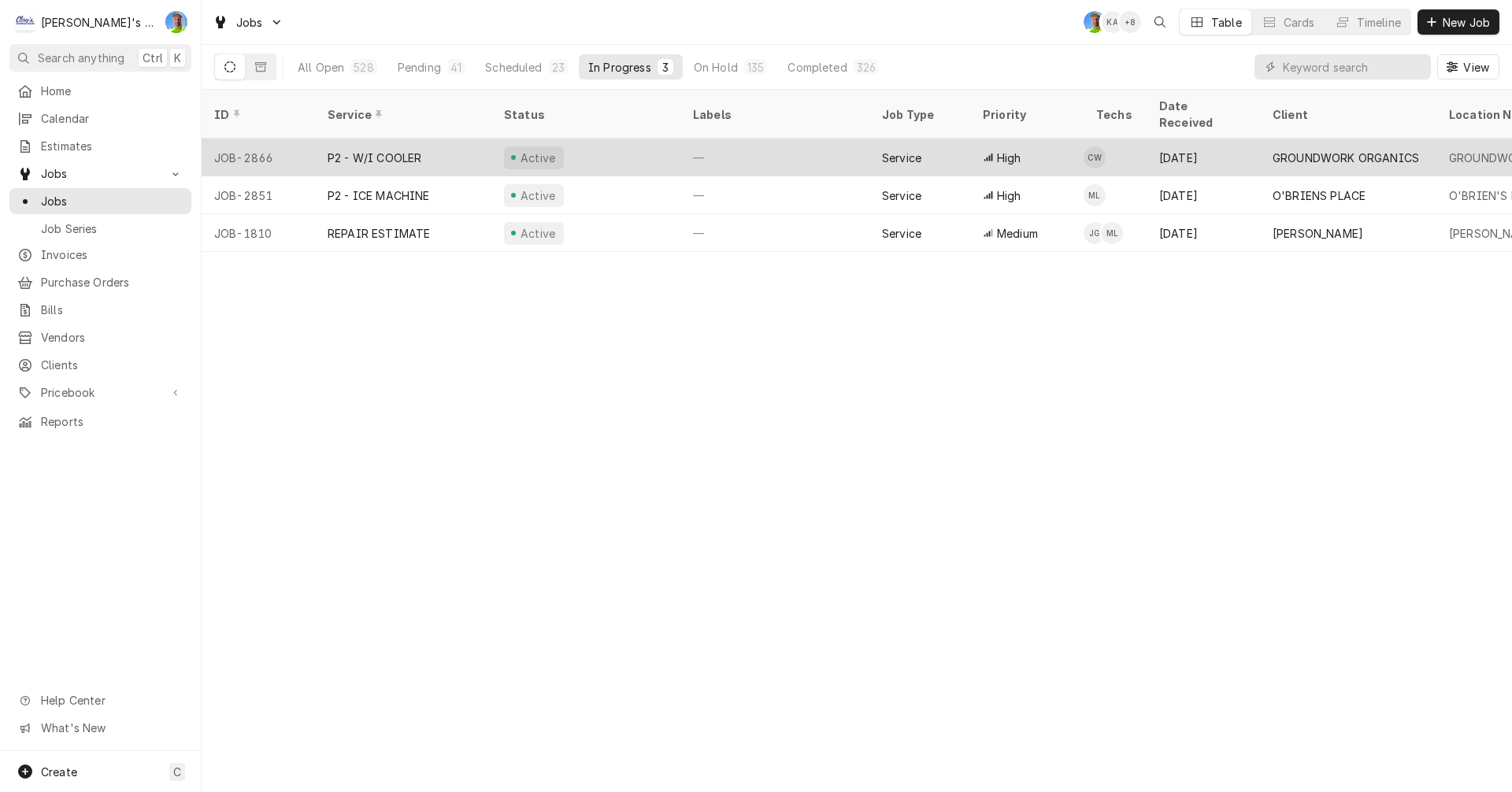
click at [693, 138] on div "—" at bounding box center [775, 157] width 189 height 38
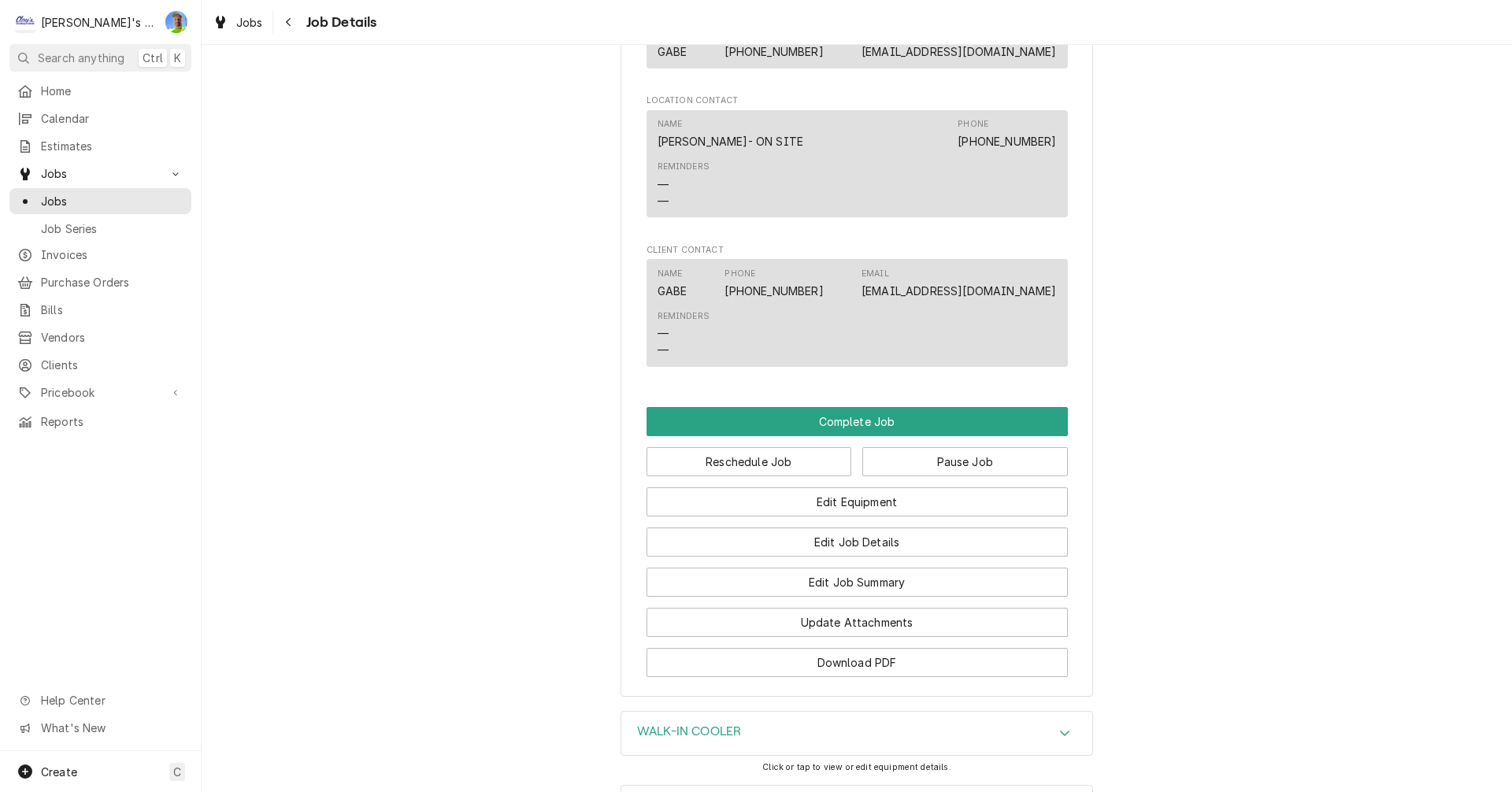
scroll to position [1102, 0]
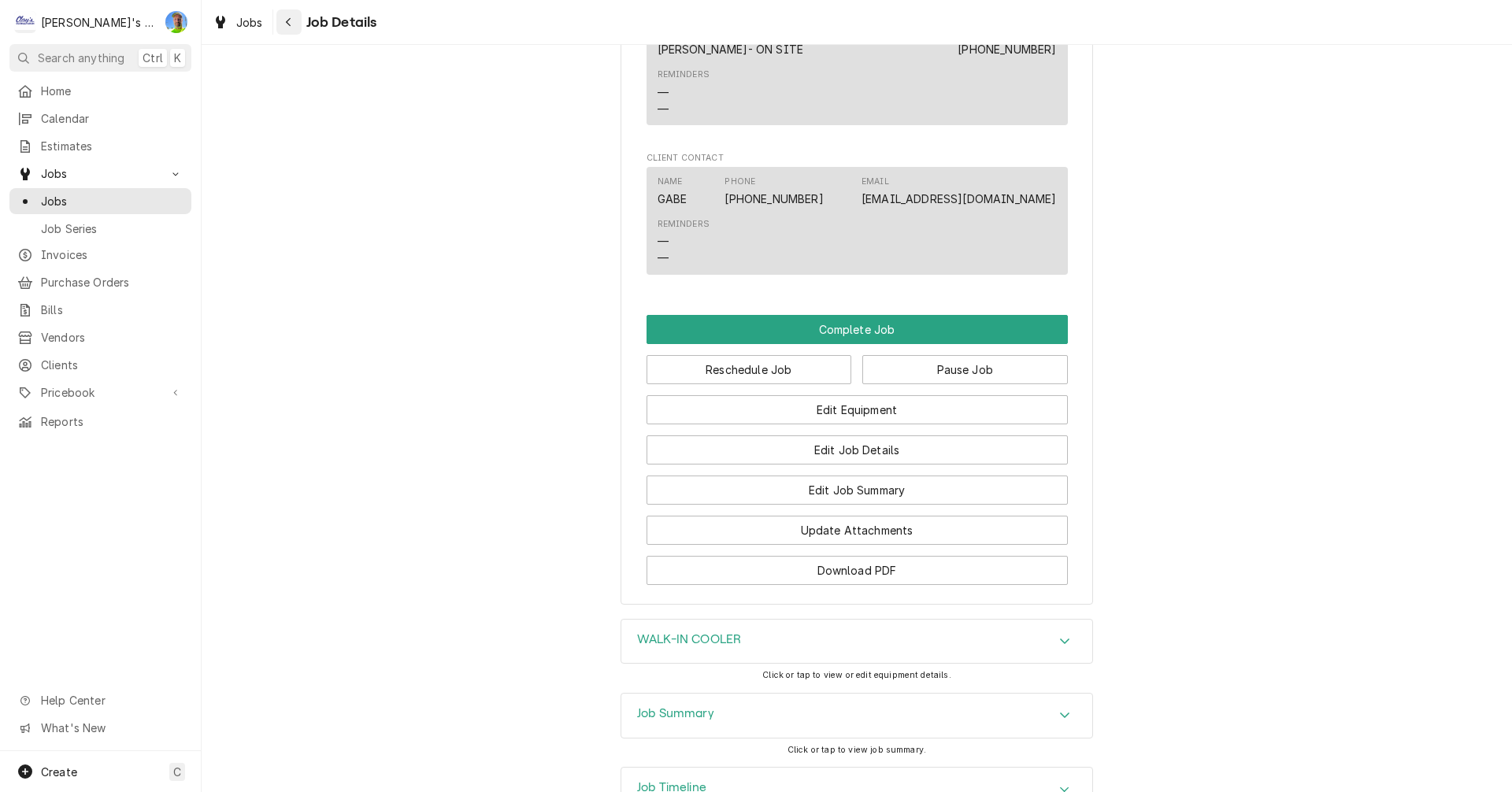
click at [294, 19] on div "Navigate back" at bounding box center [288, 22] width 16 height 16
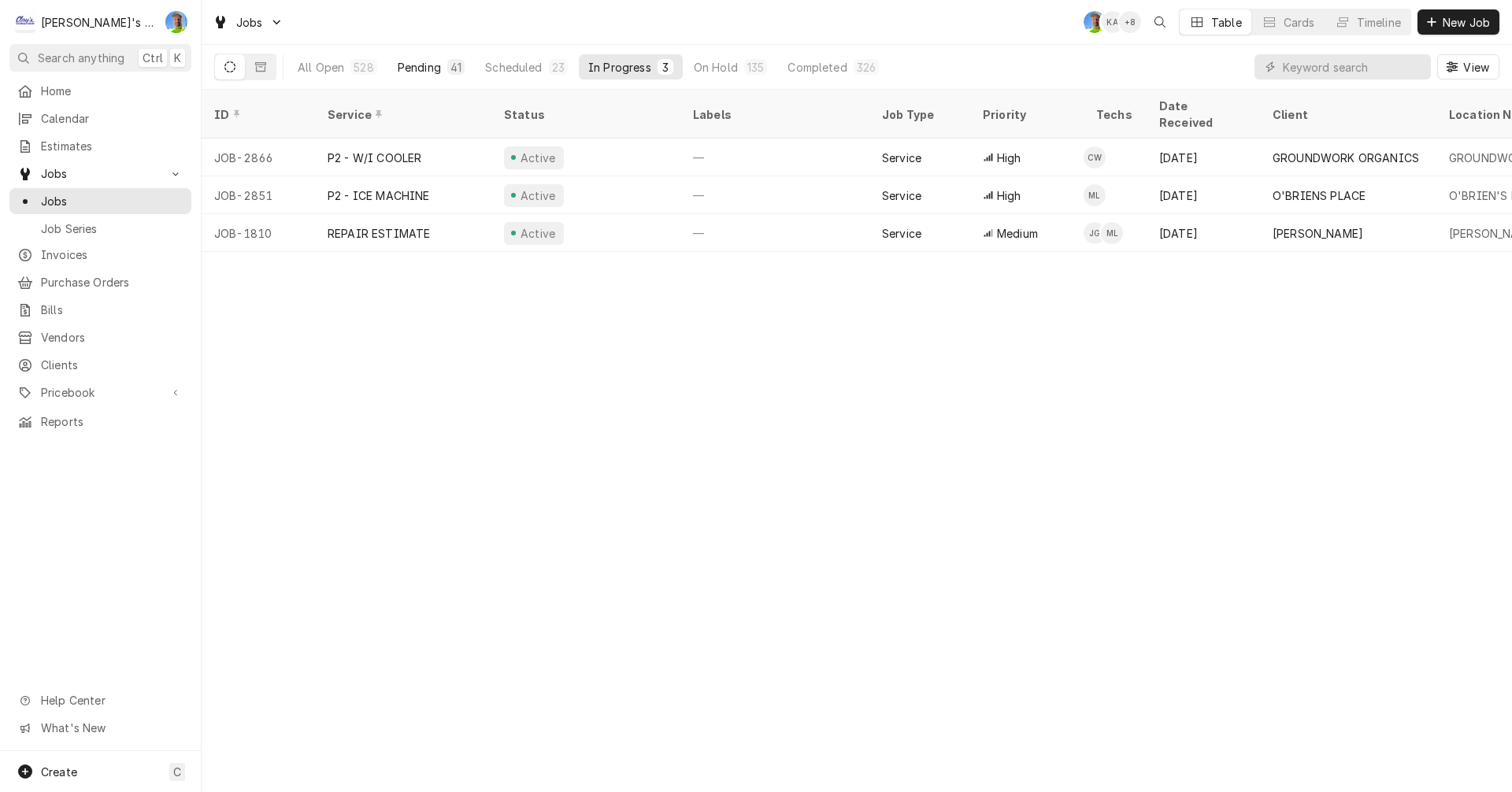
click at [403, 59] on div "Pending" at bounding box center [419, 67] width 43 height 16
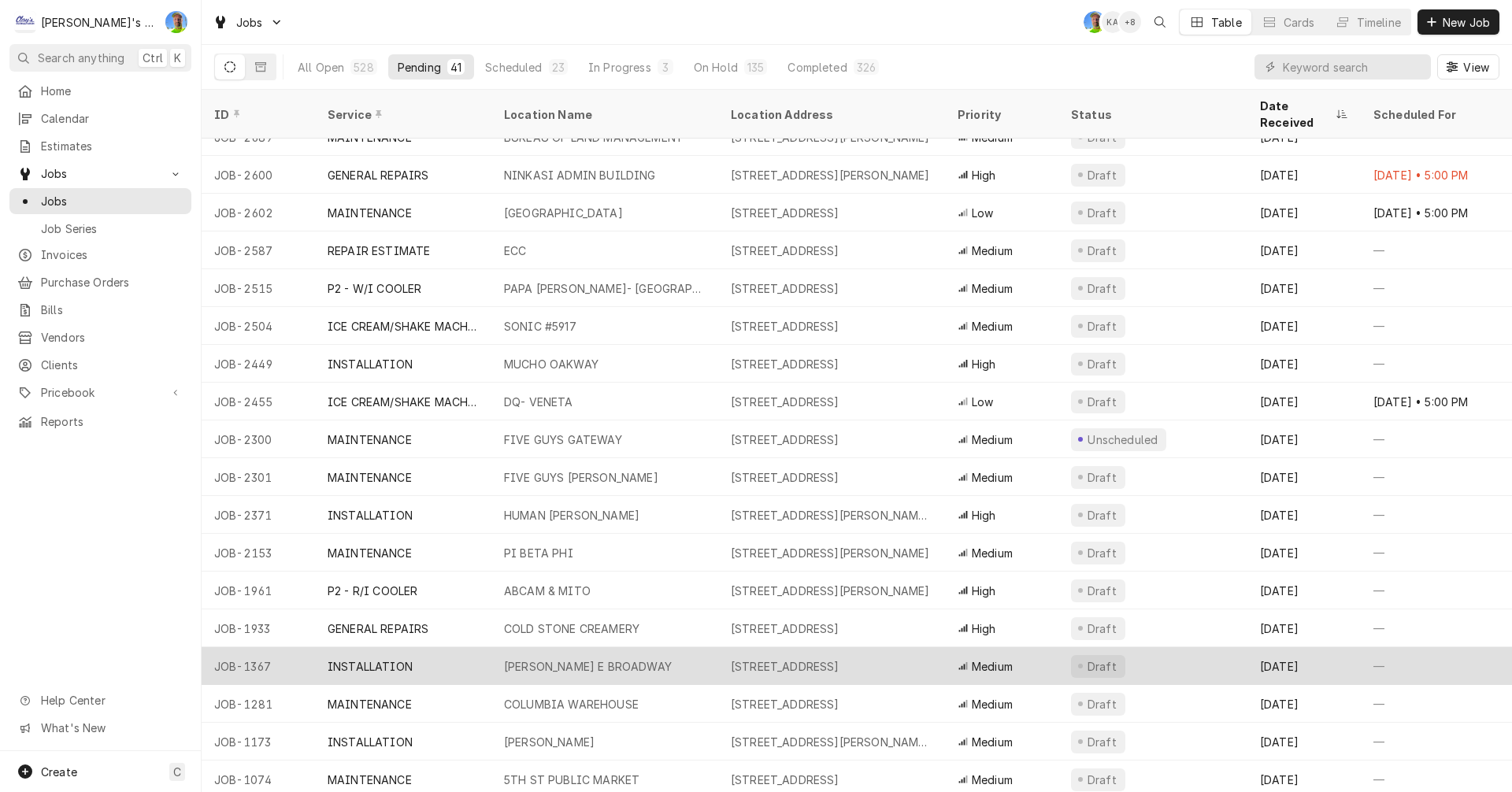
scroll to position [889, 0]
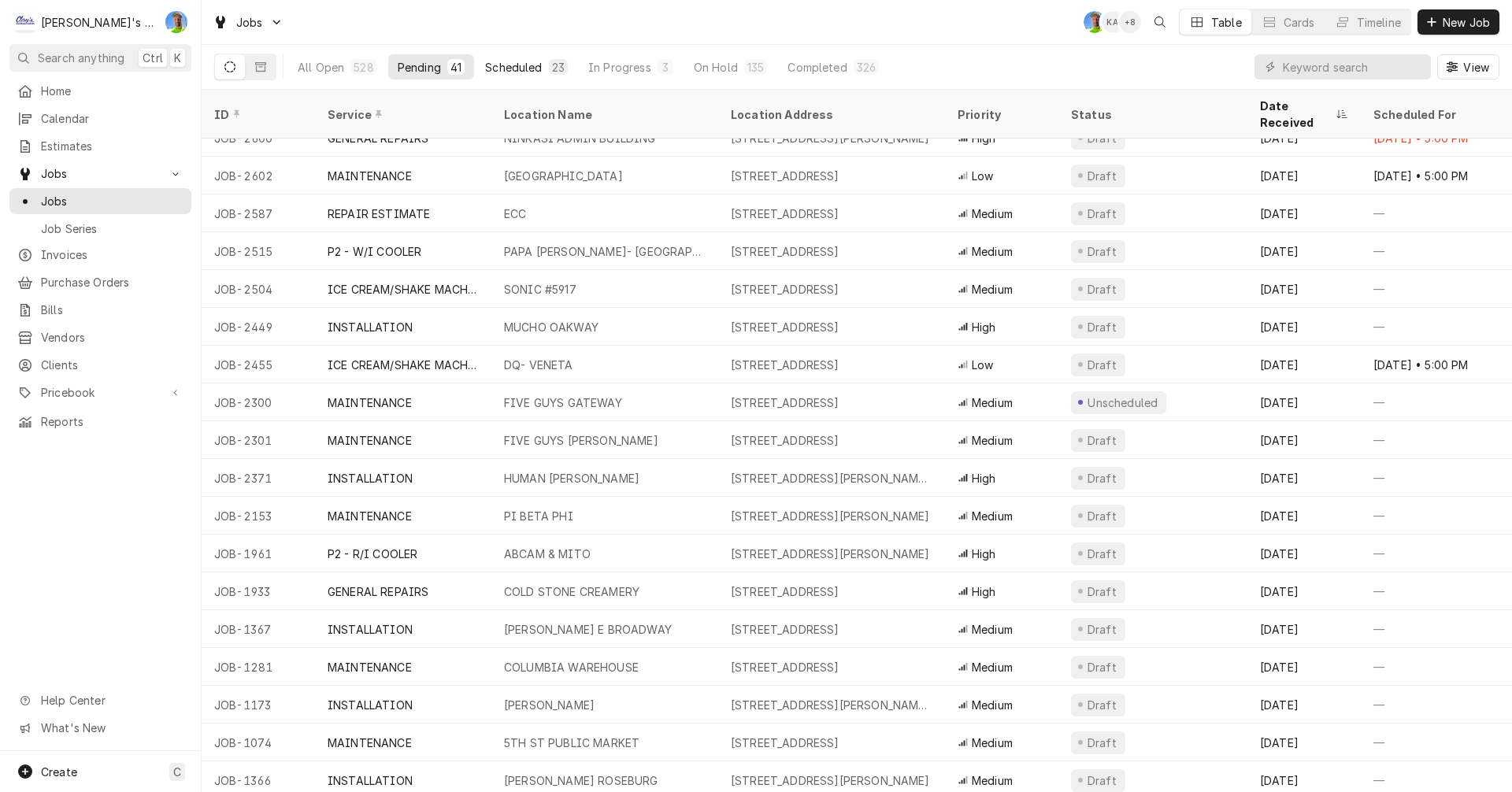
click at [524, 71] on div "Scheduled" at bounding box center [513, 67] width 57 height 16
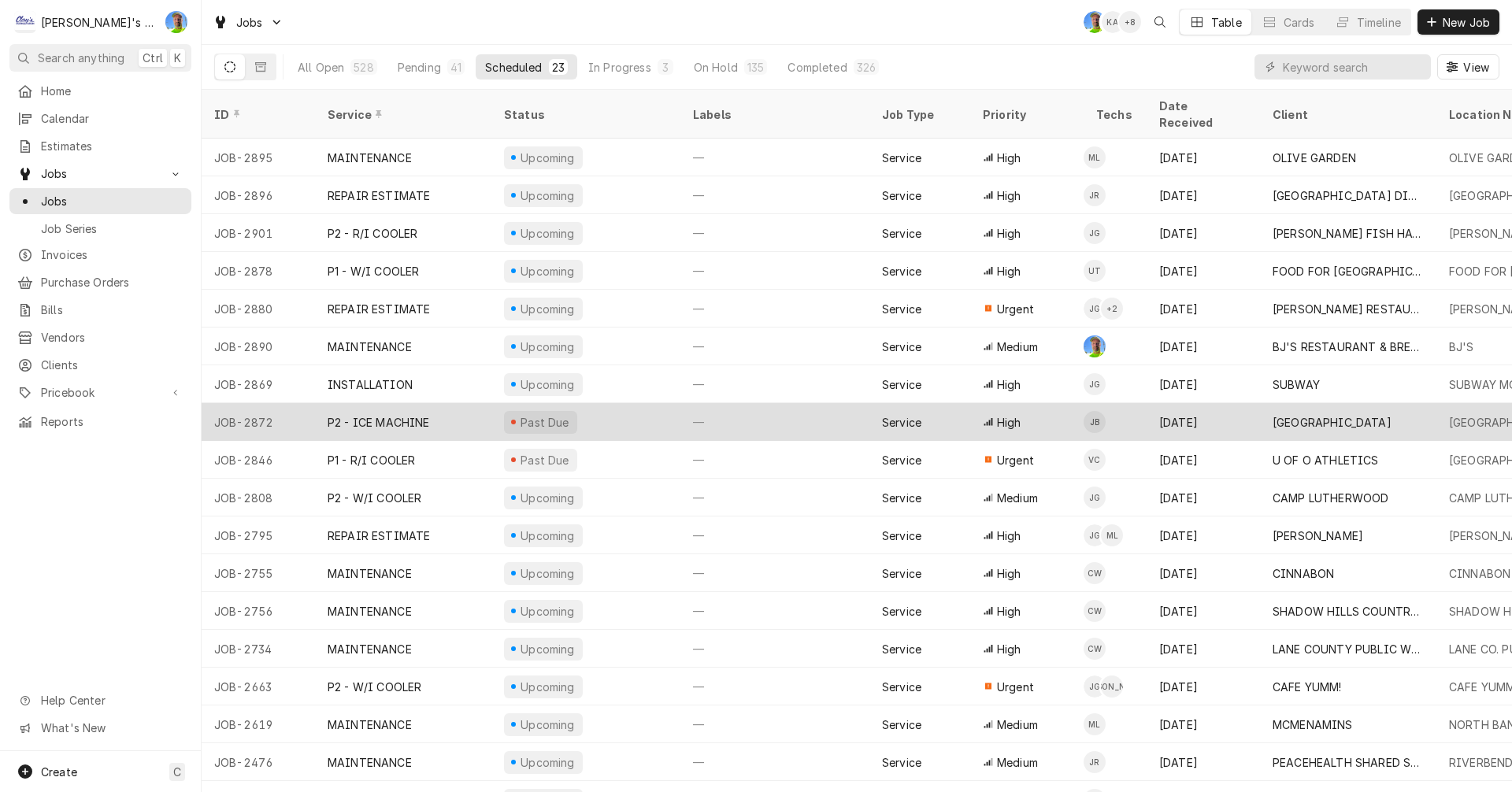
click at [800, 412] on div "—" at bounding box center [775, 421] width 189 height 38
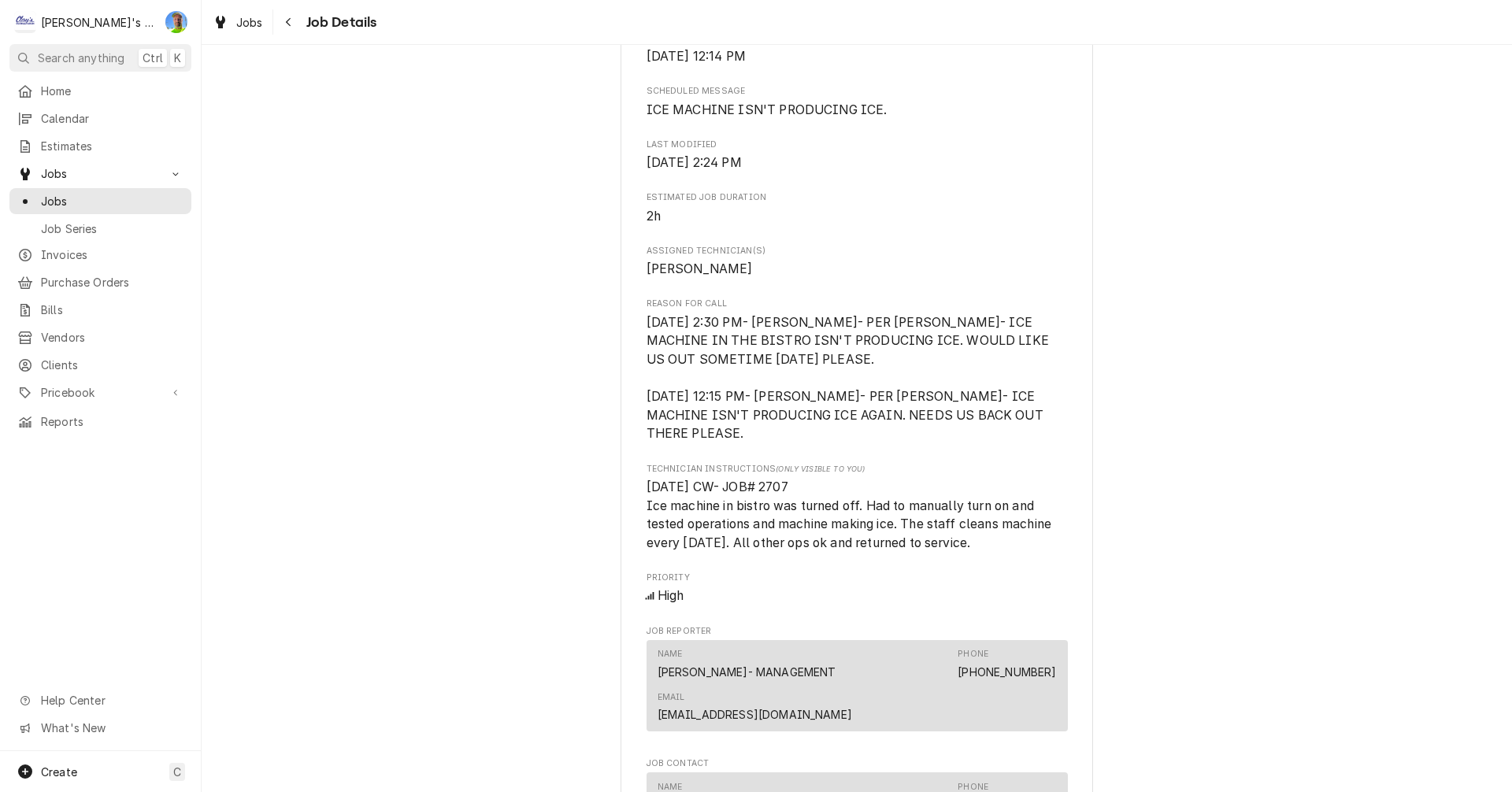
scroll to position [1023, 0]
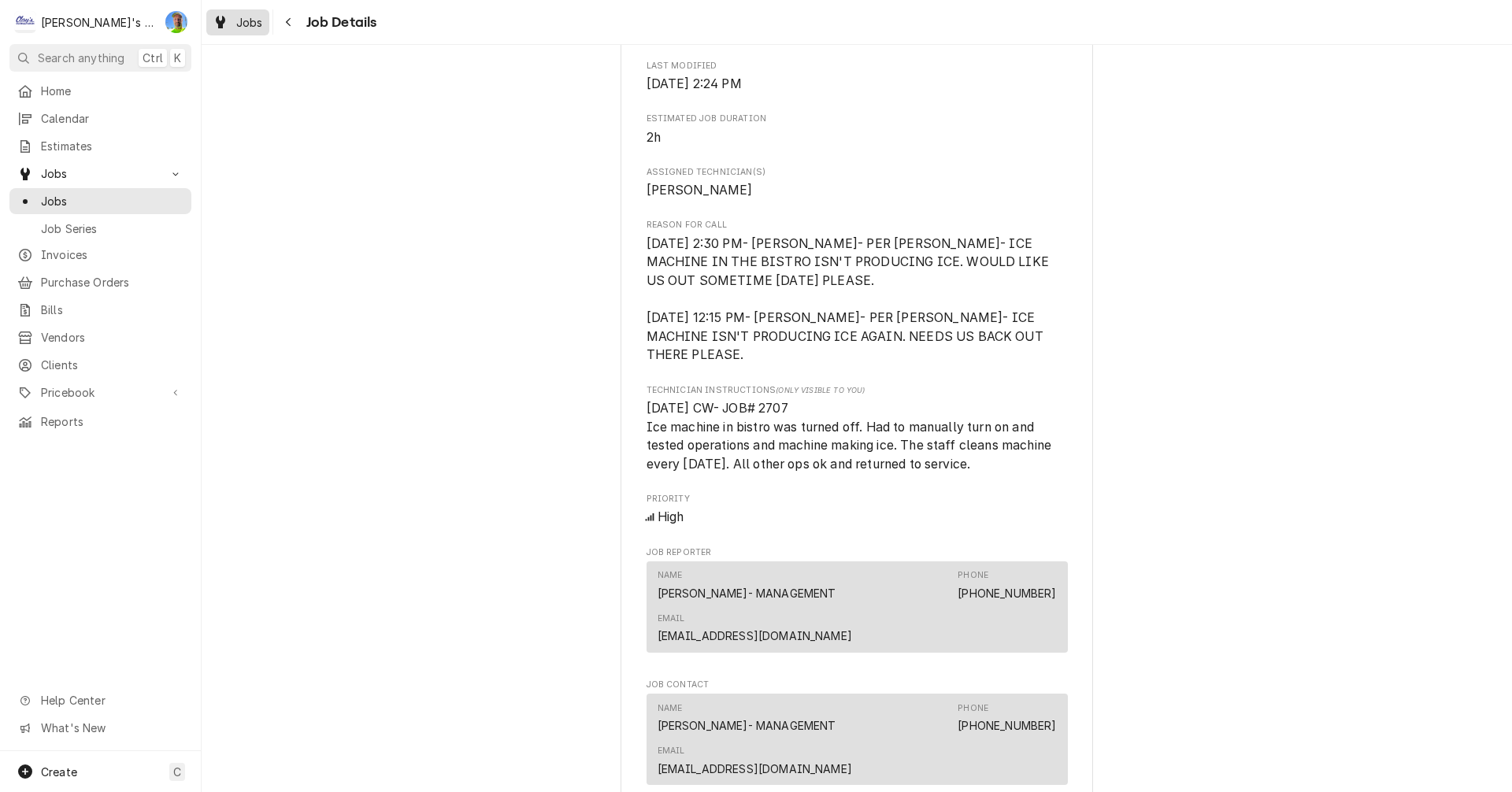
click at [246, 25] on span "Jobs" at bounding box center [249, 22] width 27 height 16
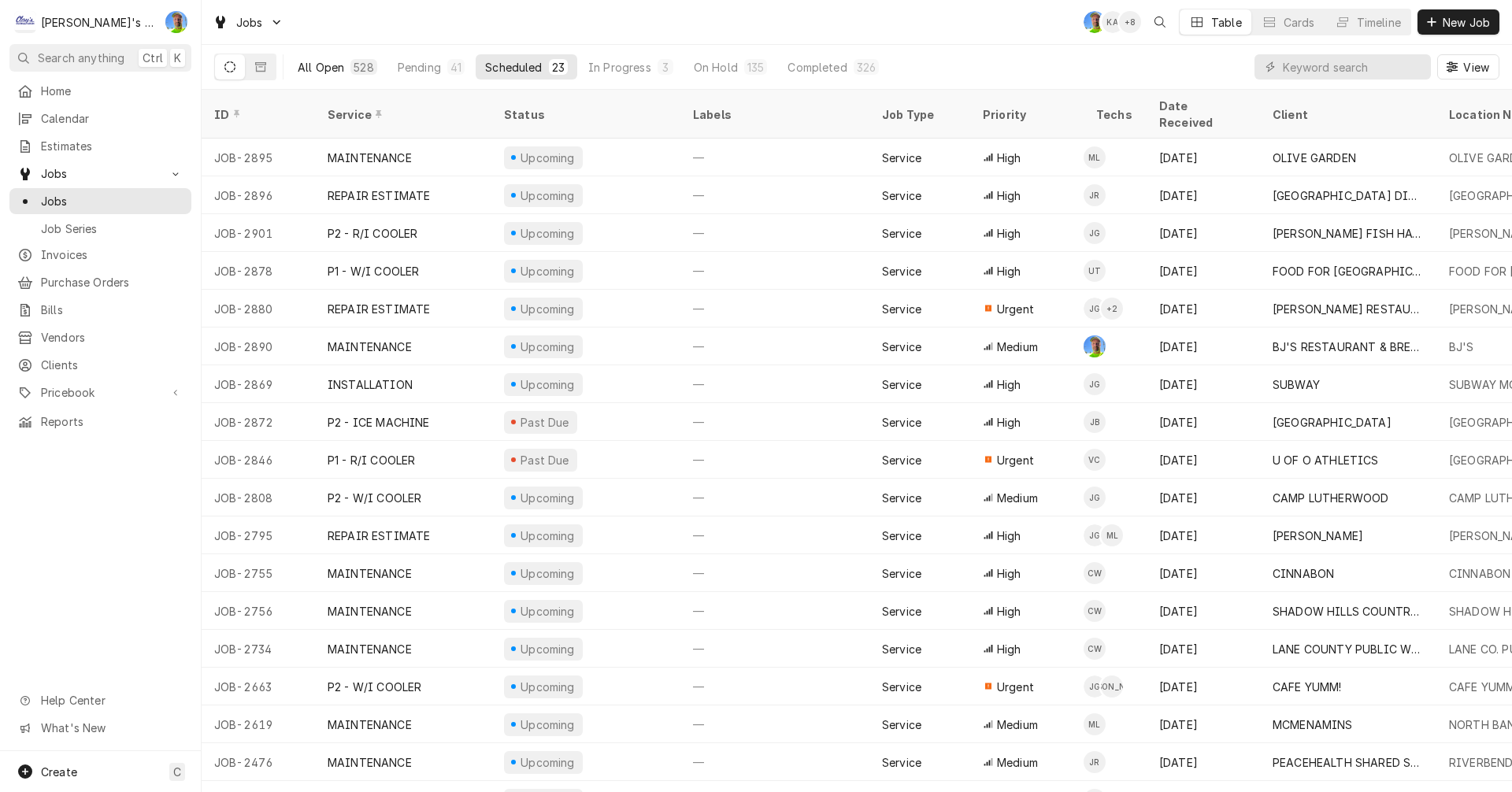
click at [323, 69] on div "All Open" at bounding box center [321, 67] width 47 height 16
